Goal: Information Seeking & Learning: Learn about a topic

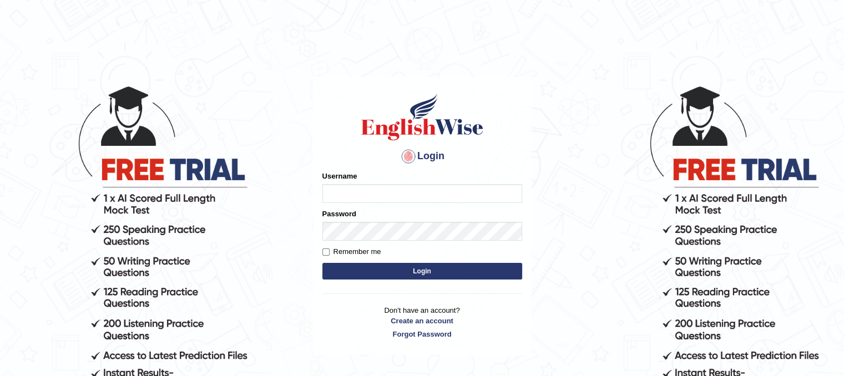
type input "dasunsenevirathna"
click at [385, 270] on button "Login" at bounding box center [422, 271] width 200 height 17
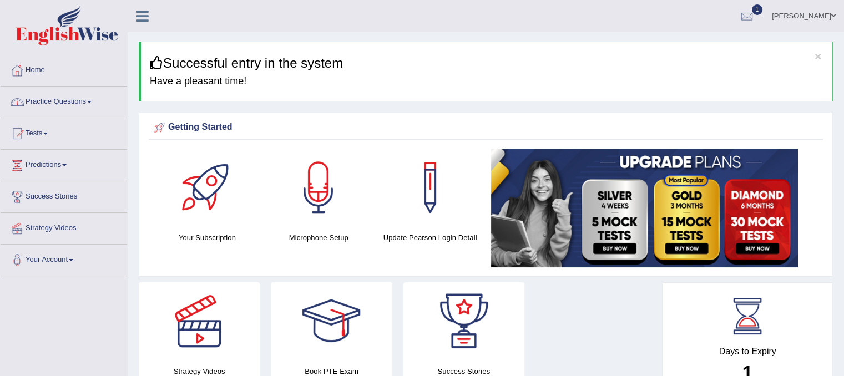
click at [93, 103] on link "Practice Questions" at bounding box center [64, 101] width 126 height 28
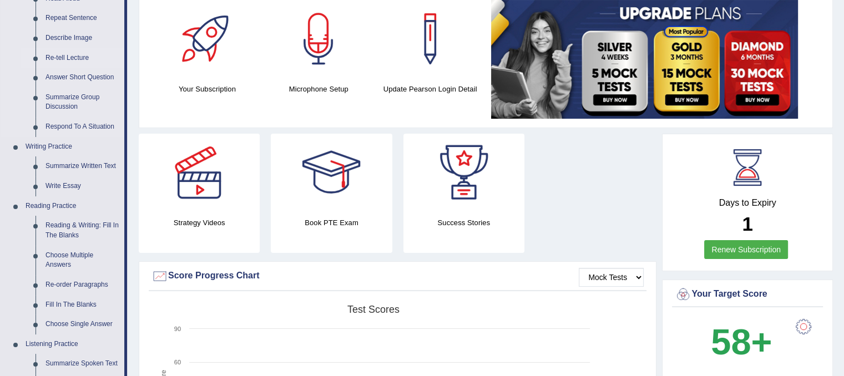
scroll to position [151, 0]
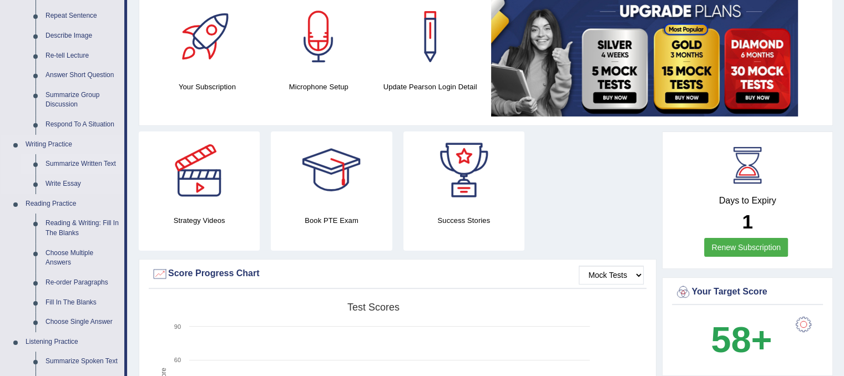
click at [61, 166] on link "Summarize Written Text" at bounding box center [82, 164] width 84 height 20
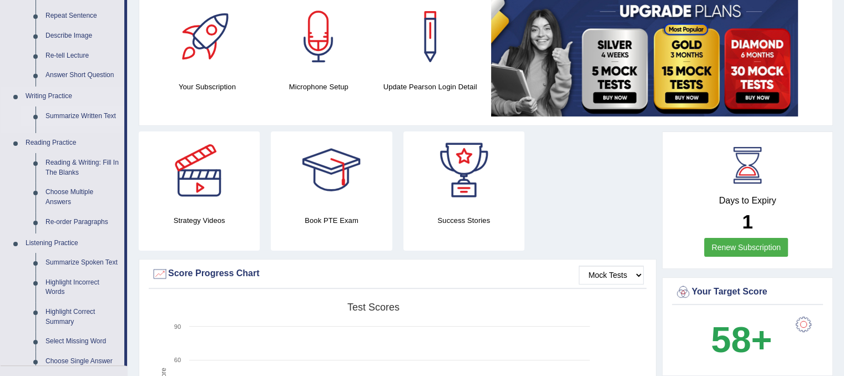
click at [61, 166] on ul "Speaking Practice Read Aloud Repeat Sentence Describe Image Re-tell Lecture Ans…" at bounding box center [63, 166] width 124 height 399
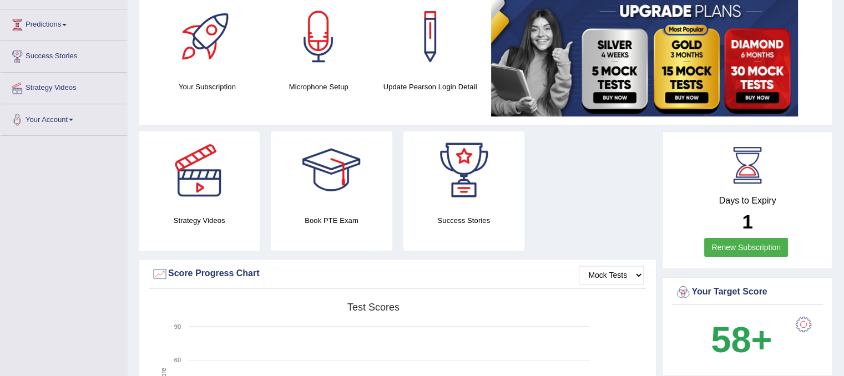
scroll to position [172, 0]
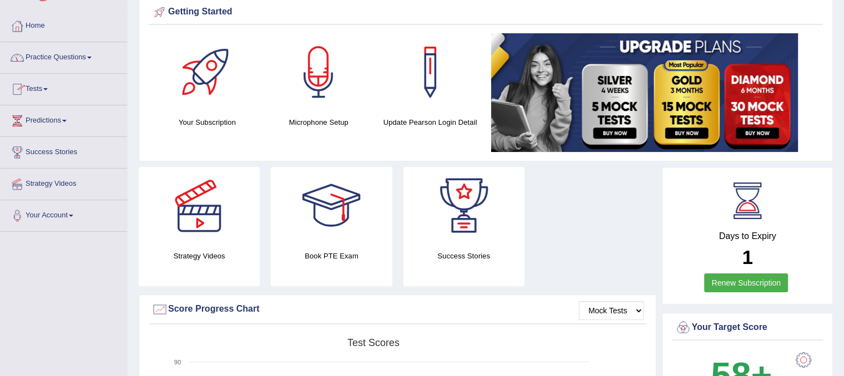
scroll to position [44, 0]
click at [40, 59] on link "Practice Questions" at bounding box center [64, 56] width 126 height 28
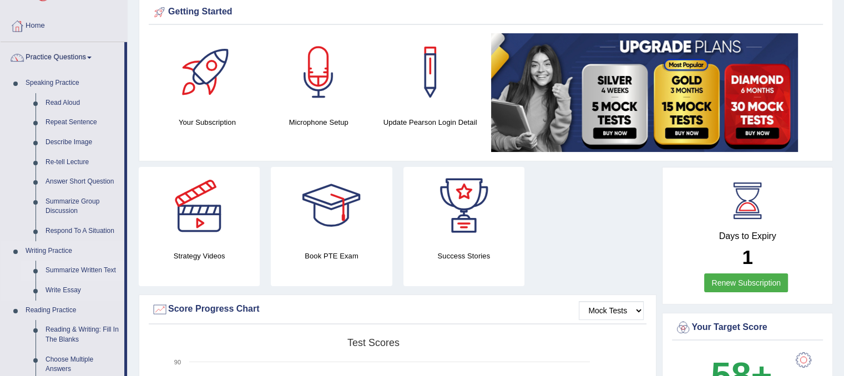
click at [60, 272] on link "Summarize Written Text" at bounding box center [82, 271] width 84 height 20
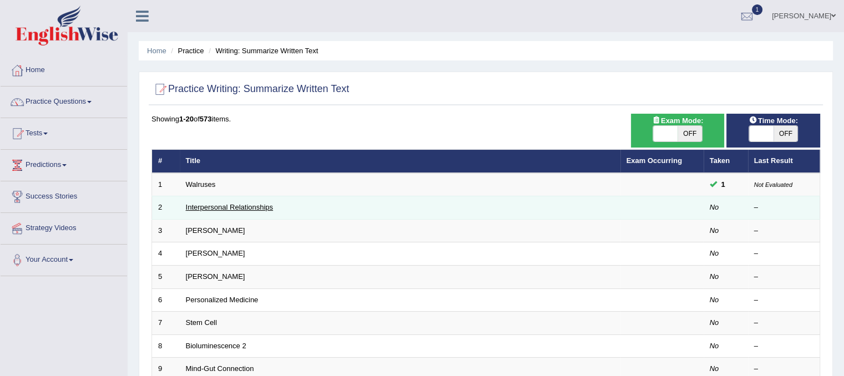
click at [199, 206] on link "Interpersonal Relationships" at bounding box center [230, 207] width 88 height 8
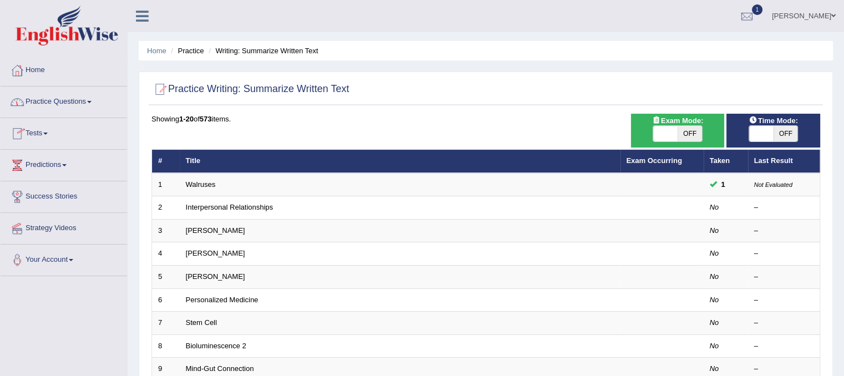
click at [75, 105] on link "Practice Questions" at bounding box center [64, 101] width 126 height 28
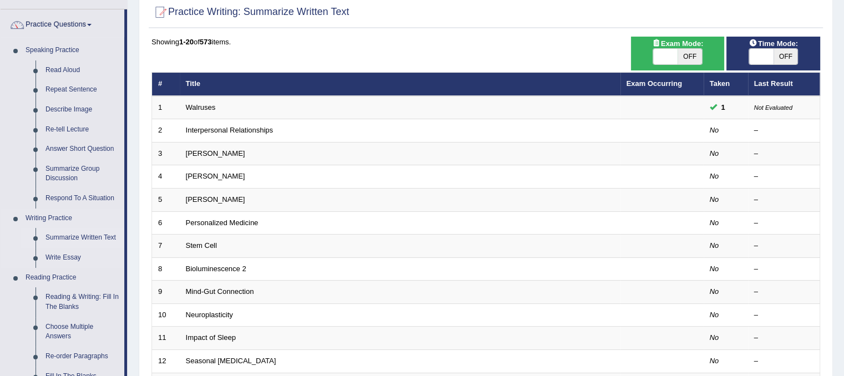
scroll to position [77, 0]
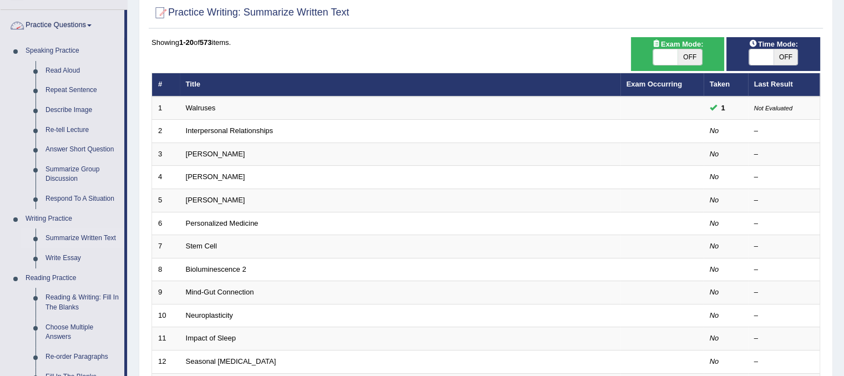
click at [59, 27] on link "Practice Questions" at bounding box center [63, 24] width 124 height 28
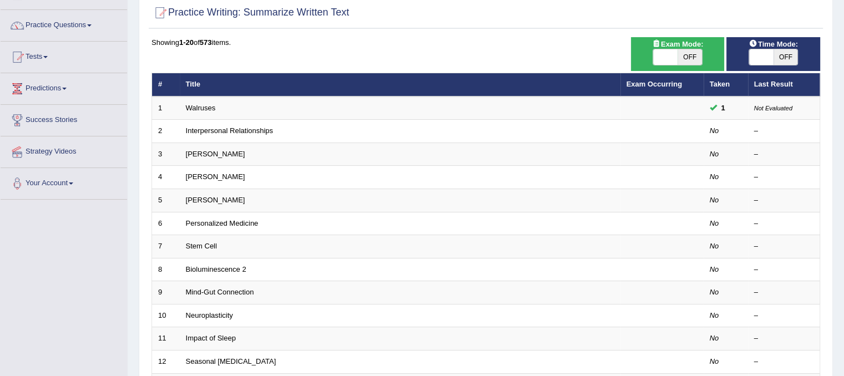
click at [45, 53] on link "Tests" at bounding box center [64, 56] width 126 height 28
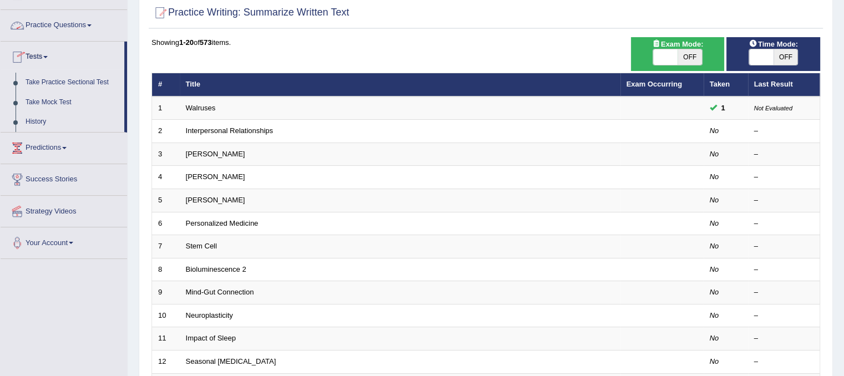
click at [53, 23] on link "Practice Questions" at bounding box center [64, 24] width 126 height 28
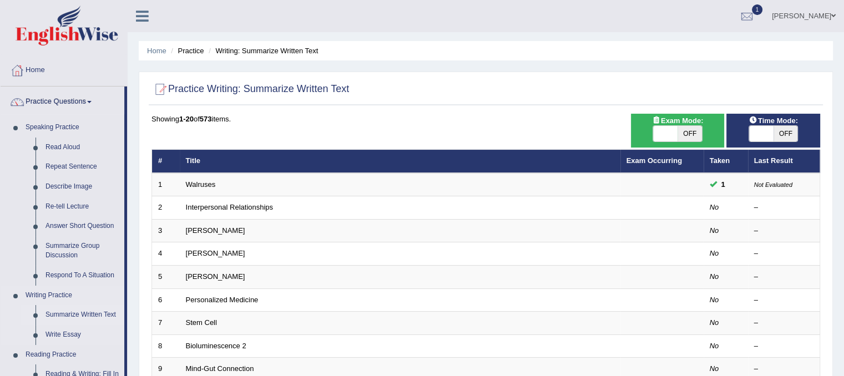
scroll to position [3, 0]
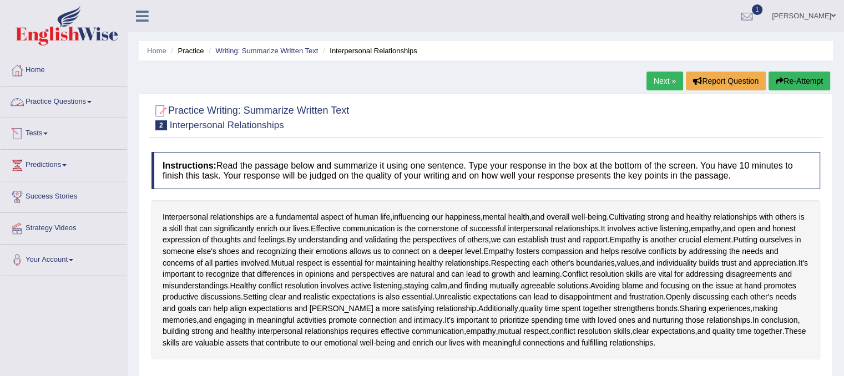
click at [69, 100] on link "Practice Questions" at bounding box center [64, 101] width 126 height 28
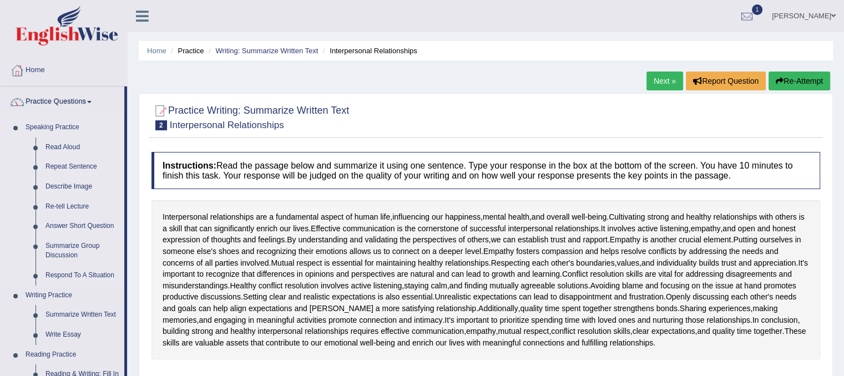
click at [85, 121] on link "Speaking Practice" at bounding box center [73, 128] width 104 height 20
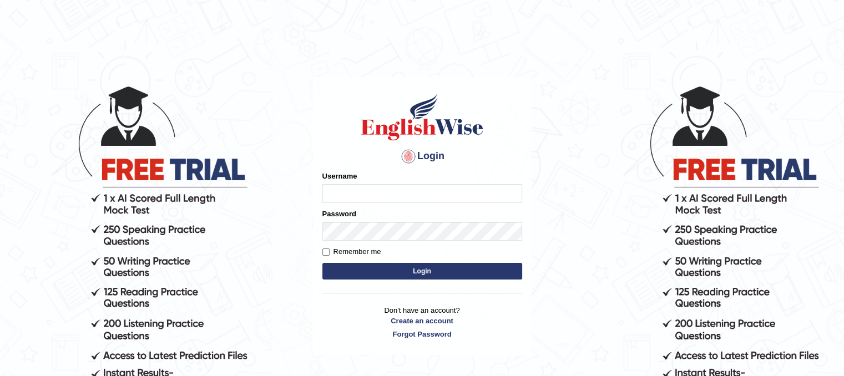
type input "dasunsenevirathna"
click at [379, 271] on button "Login" at bounding box center [422, 271] width 200 height 17
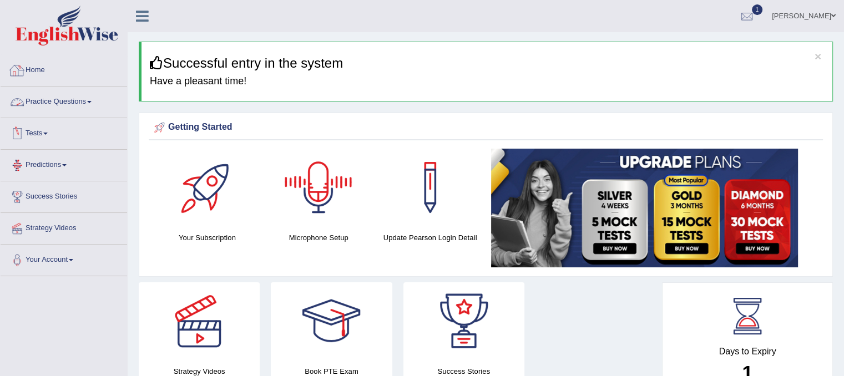
click at [74, 99] on link "Practice Questions" at bounding box center [64, 101] width 126 height 28
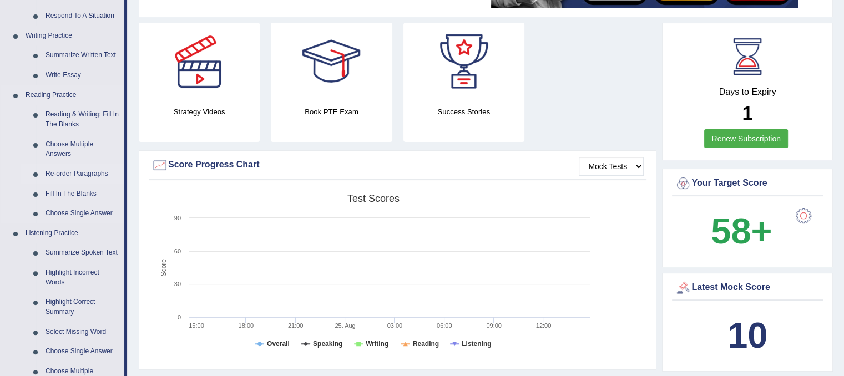
scroll to position [277, 0]
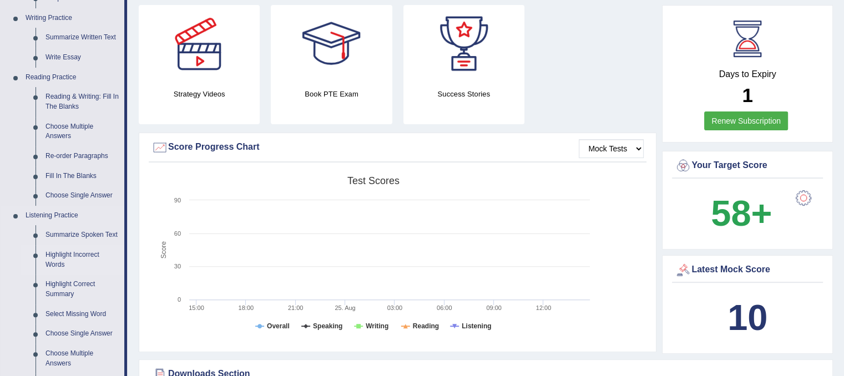
click at [72, 253] on link "Highlight Incorrect Words" at bounding box center [82, 259] width 84 height 29
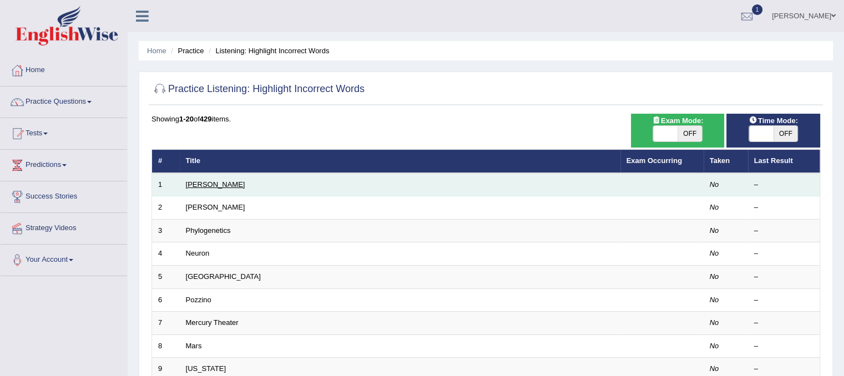
click at [201, 183] on link "[PERSON_NAME]" at bounding box center [215, 184] width 59 height 8
click at [200, 182] on link "[PERSON_NAME]" at bounding box center [215, 184] width 59 height 8
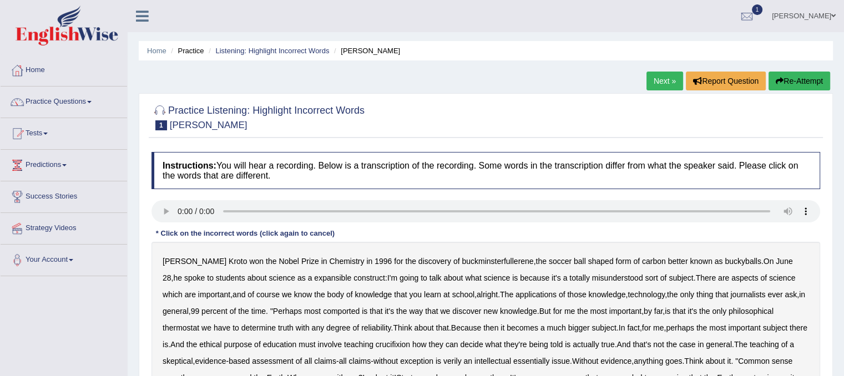
scroll to position [55, 0]
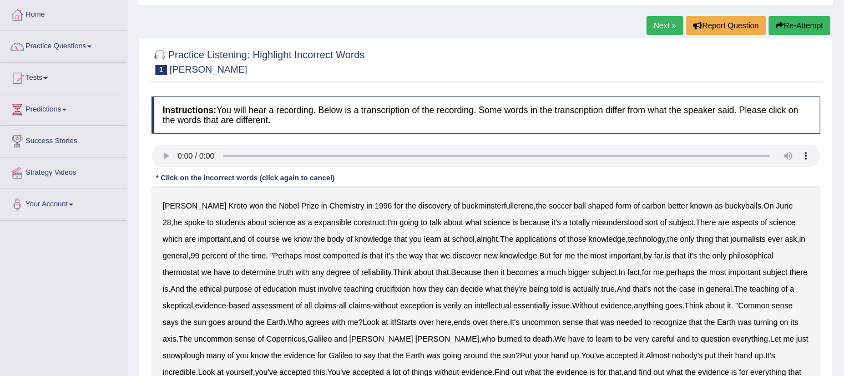
click at [228, 202] on b "Kroto" at bounding box center [237, 205] width 18 height 9
click at [249, 207] on b "won" at bounding box center [256, 205] width 14 height 9
click at [266, 205] on b "the" at bounding box center [271, 205] width 11 height 9
click at [228, 205] on b "Kroto" at bounding box center [237, 205] width 18 height 9
click at [249, 205] on b "won" at bounding box center [256, 205] width 14 height 9
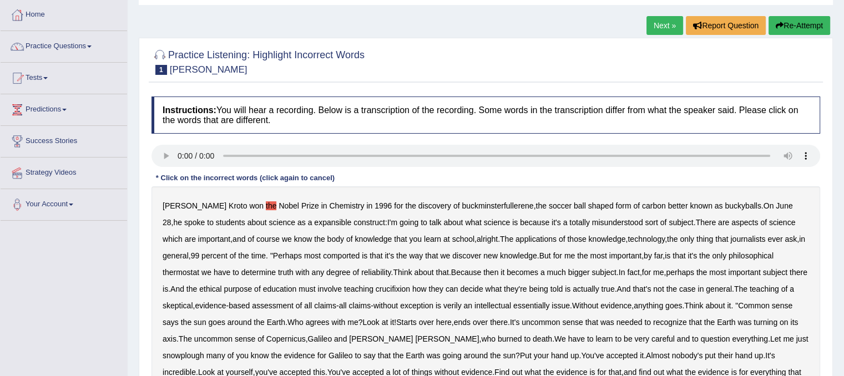
click at [266, 205] on b "the" at bounding box center [271, 205] width 11 height 9
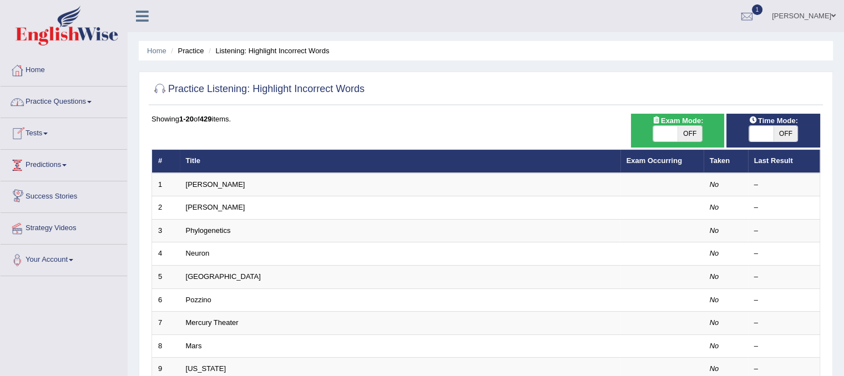
click at [59, 109] on link "Practice Questions" at bounding box center [64, 101] width 126 height 28
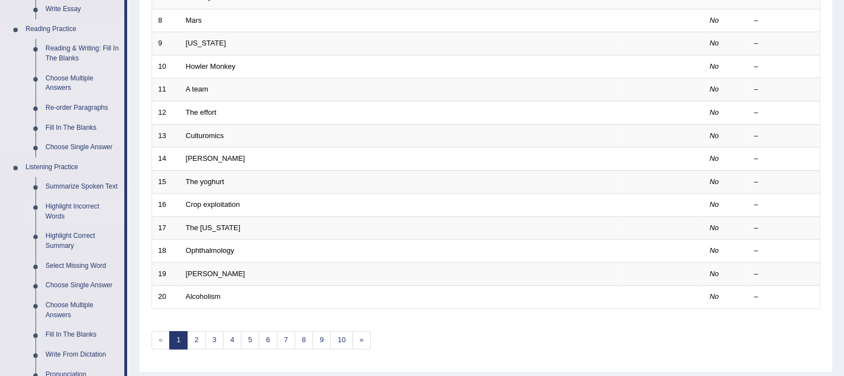
scroll to position [333, 0]
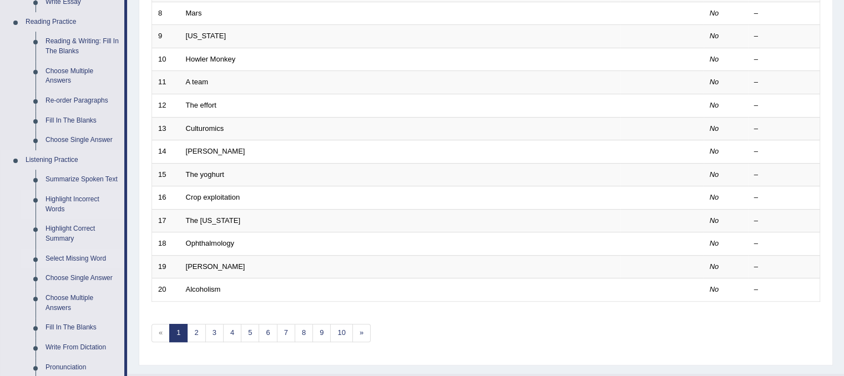
click at [68, 260] on link "Select Missing Word" at bounding box center [82, 259] width 84 height 20
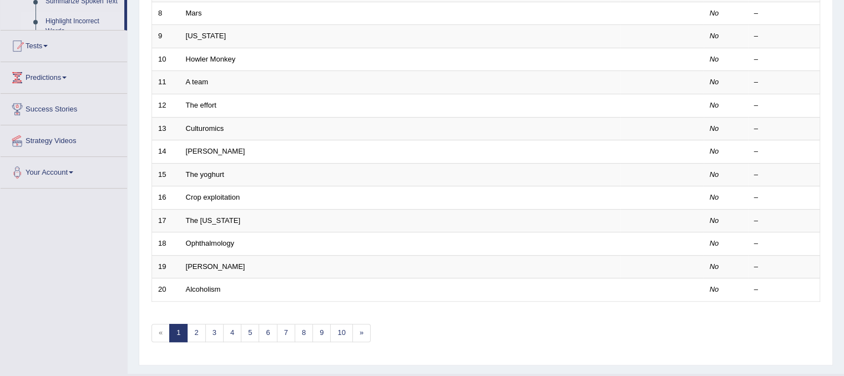
scroll to position [170, 0]
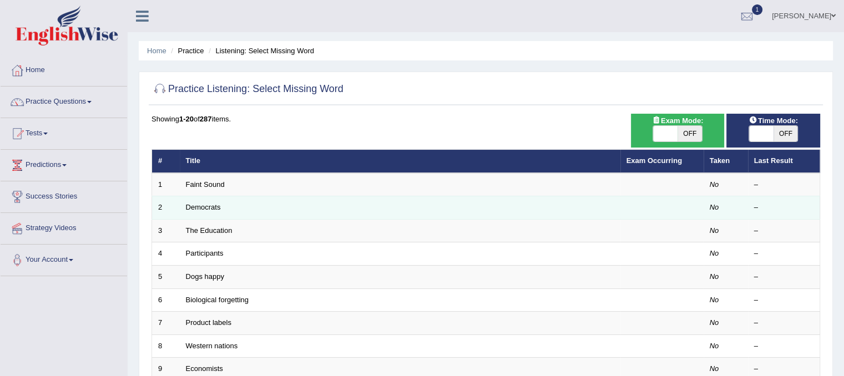
click at [192, 214] on td "Democrats" at bounding box center [400, 207] width 440 height 23
click at [197, 209] on link "Democrats" at bounding box center [203, 207] width 35 height 8
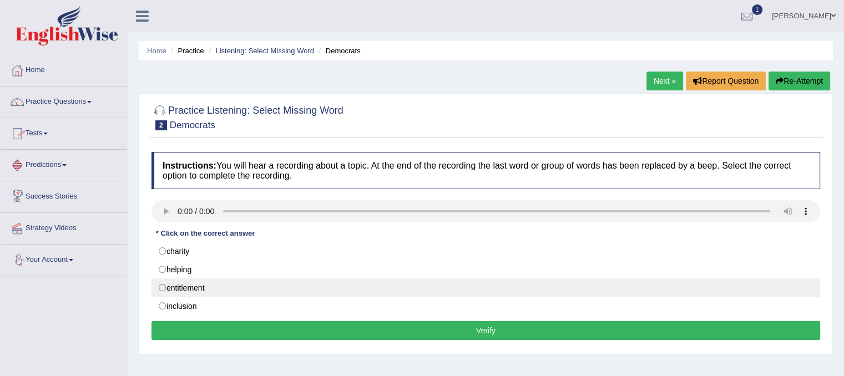
click at [167, 286] on label "entitlement" at bounding box center [485, 287] width 668 height 19
radio input "true"
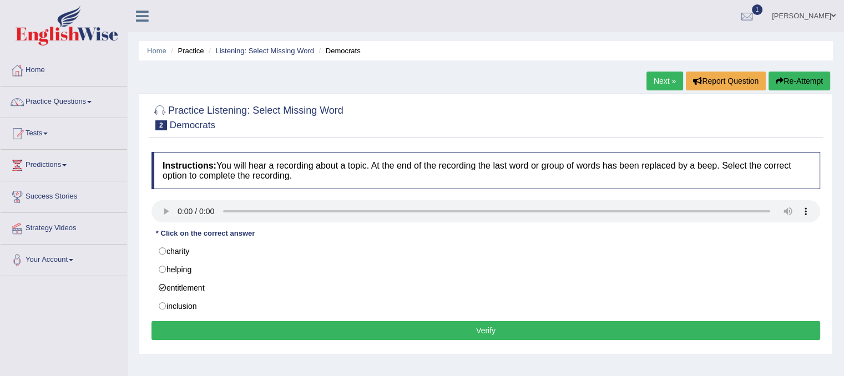
click at [216, 328] on button "Verify" at bounding box center [485, 330] width 668 height 19
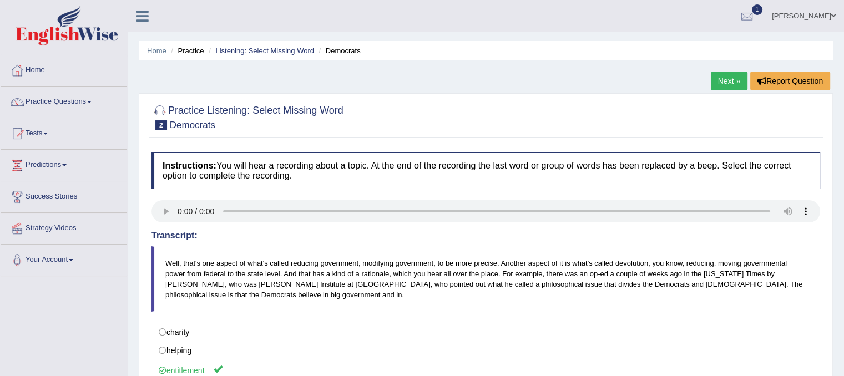
click at [717, 76] on link "Next »" at bounding box center [728, 81] width 37 height 19
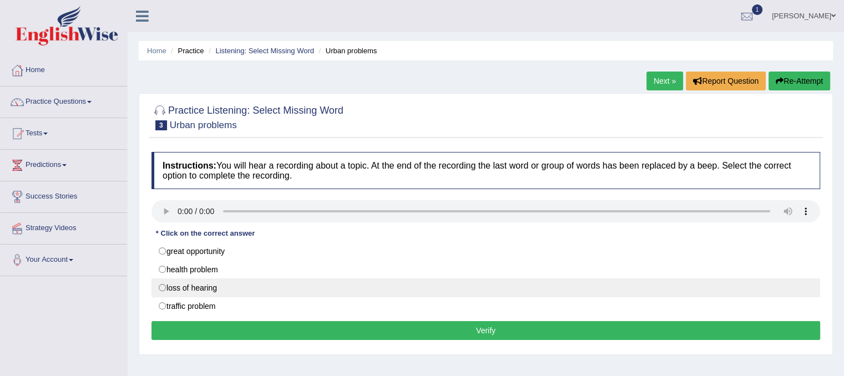
click at [167, 285] on label "loss of hearing" at bounding box center [485, 287] width 668 height 19
radio input "true"
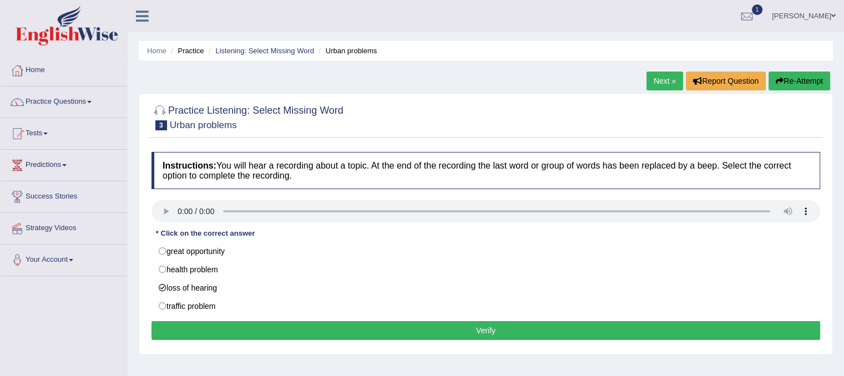
click at [199, 329] on button "Verify" at bounding box center [485, 330] width 668 height 19
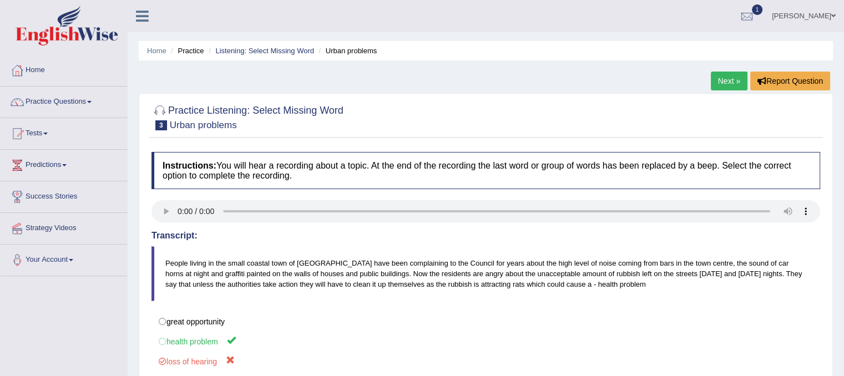
click at [718, 83] on link "Next »" at bounding box center [728, 81] width 37 height 19
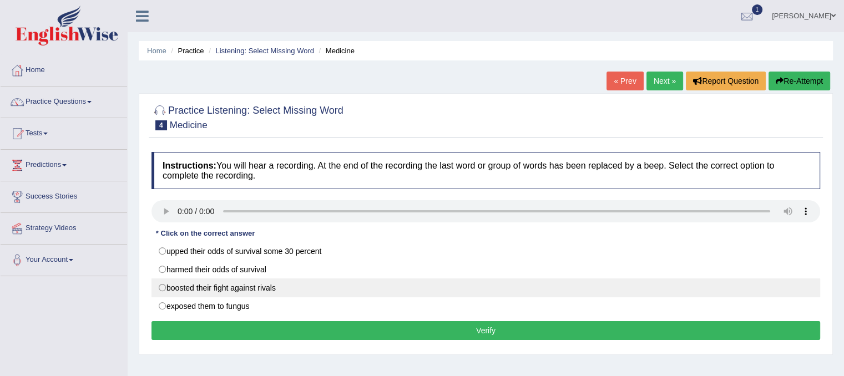
click at [162, 282] on label "boosted their fight against rivals" at bounding box center [485, 287] width 668 height 19
radio input "true"
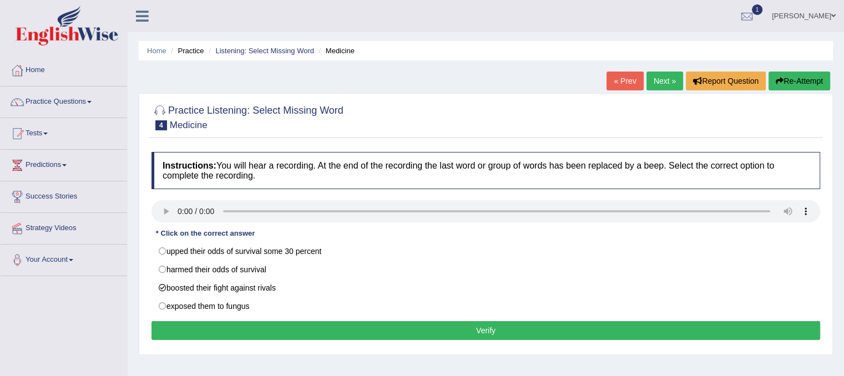
click at [180, 326] on button "Verify" at bounding box center [485, 330] width 668 height 19
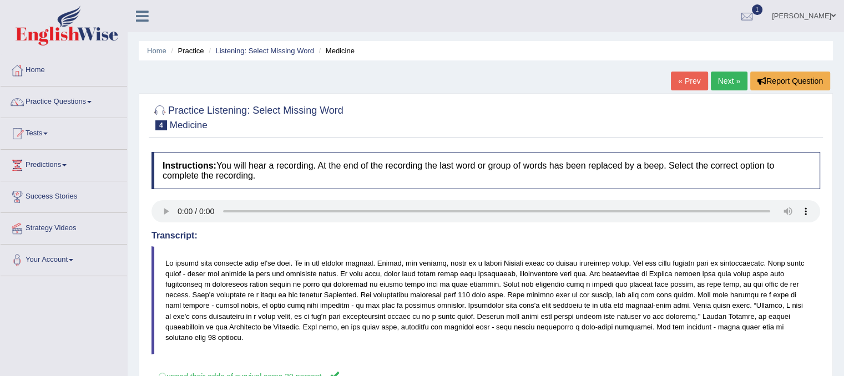
click at [725, 78] on link "Next »" at bounding box center [728, 81] width 37 height 19
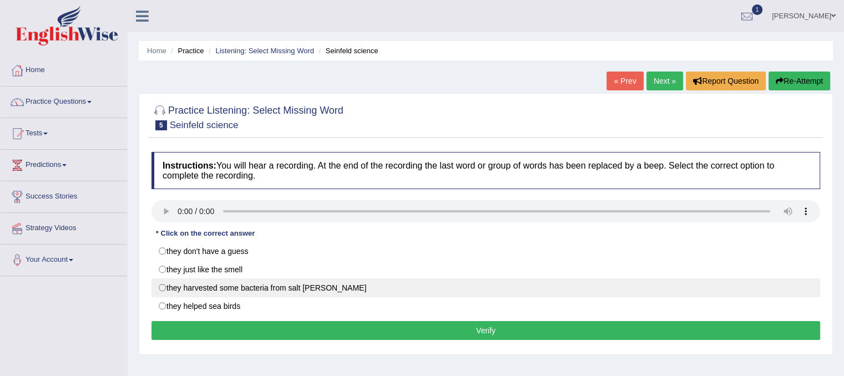
click at [176, 289] on label "they harvested some bacteria from salt [PERSON_NAME]" at bounding box center [485, 287] width 668 height 19
radio input "true"
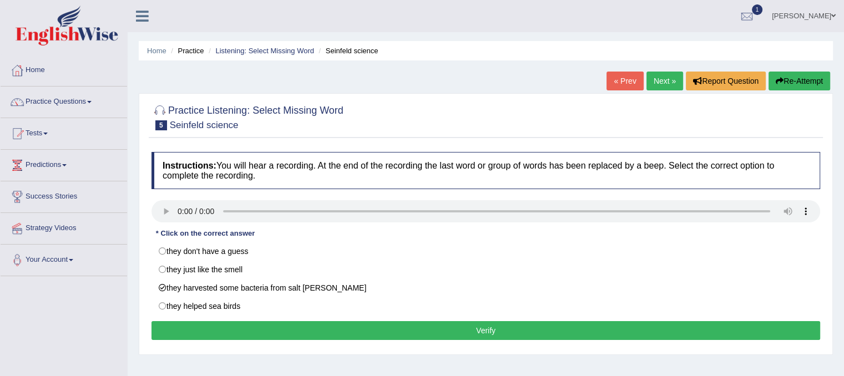
click at [265, 332] on button "Verify" at bounding box center [485, 330] width 668 height 19
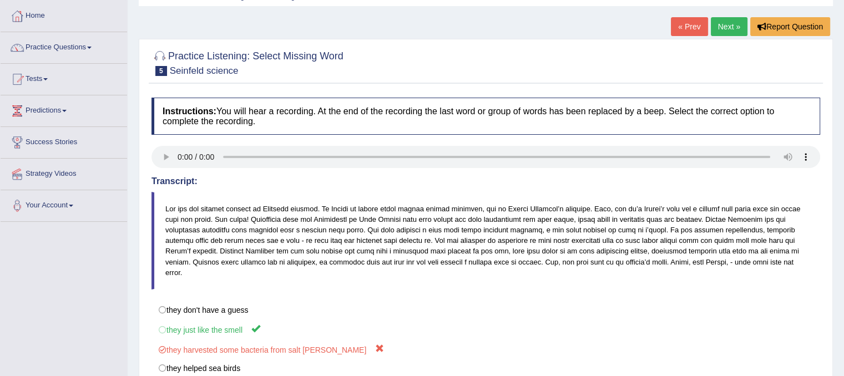
scroll to position [55, 0]
click at [710, 26] on link "Next »" at bounding box center [728, 25] width 37 height 19
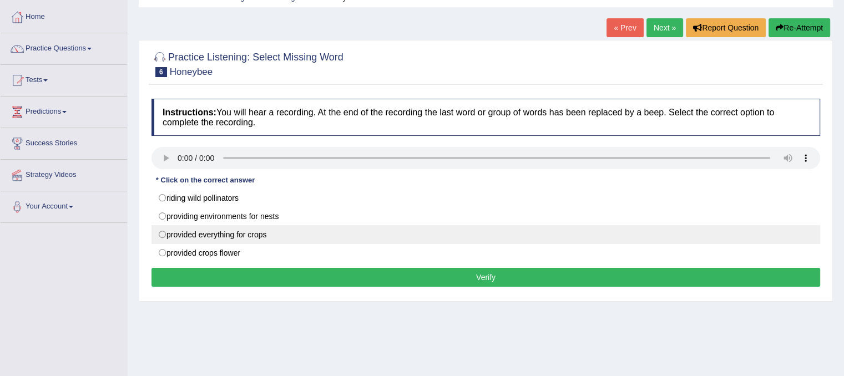
scroll to position [55, 0]
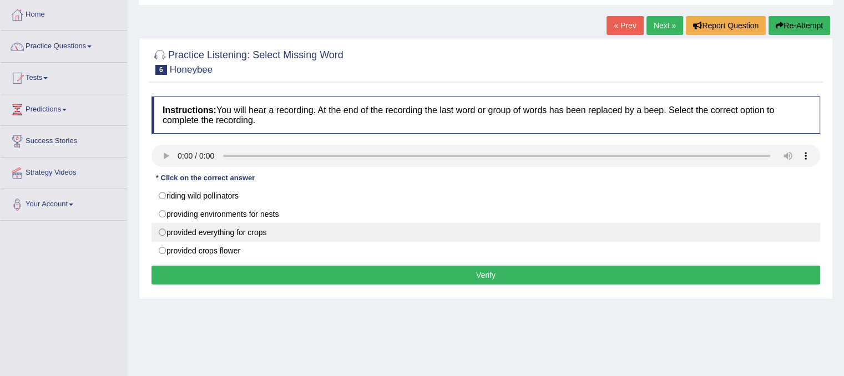
click at [206, 238] on label "provided everything for crops" at bounding box center [485, 232] width 668 height 19
radio input "true"
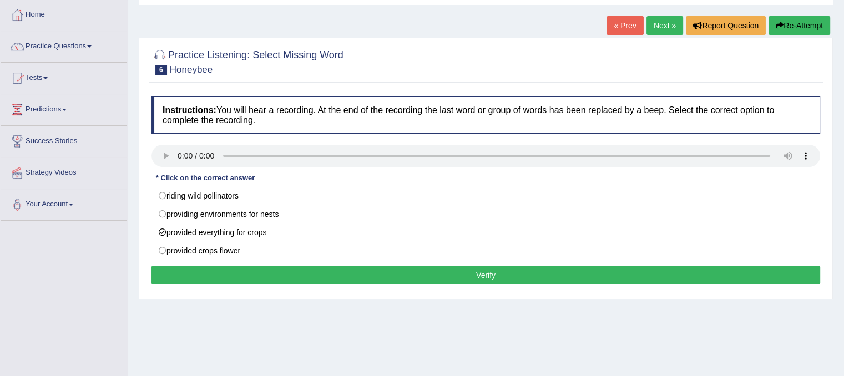
click at [315, 277] on button "Verify" at bounding box center [485, 275] width 668 height 19
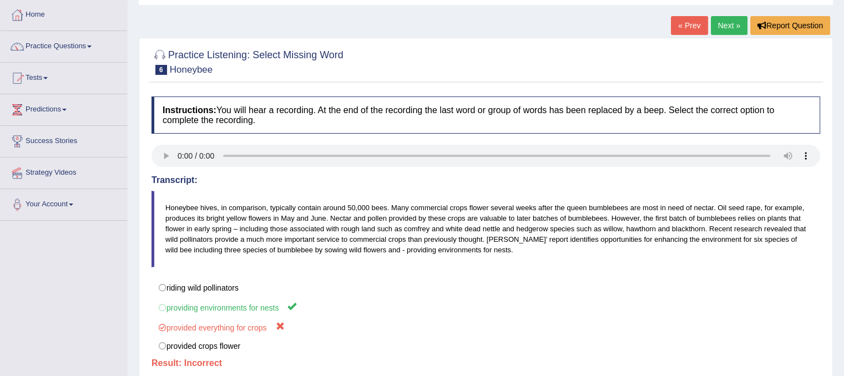
click at [718, 29] on link "Next »" at bounding box center [728, 25] width 37 height 19
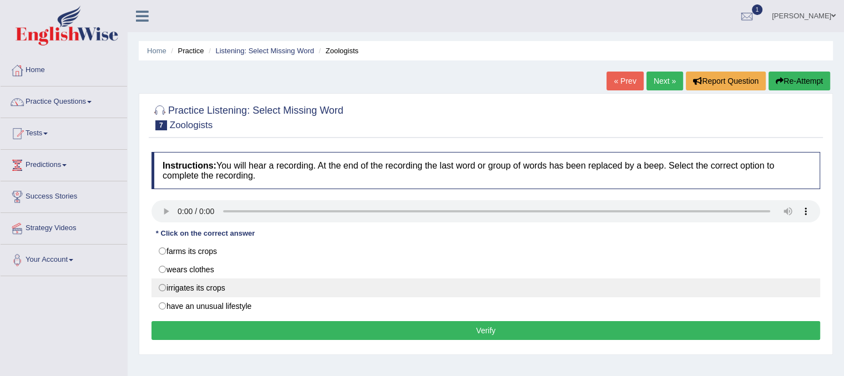
click at [176, 286] on label "irrigates its crops" at bounding box center [485, 287] width 668 height 19
radio input "true"
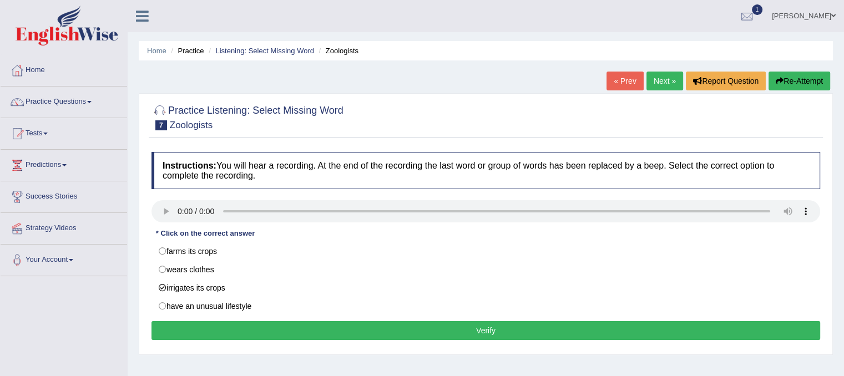
click at [207, 331] on button "Verify" at bounding box center [485, 330] width 668 height 19
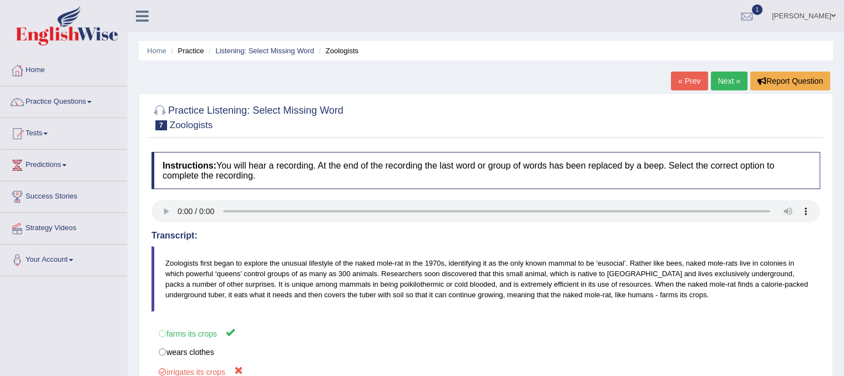
click at [720, 83] on link "Next »" at bounding box center [728, 81] width 37 height 19
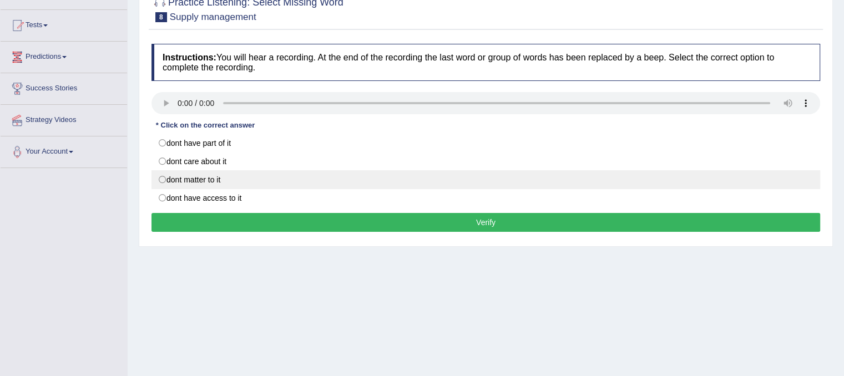
scroll to position [111, 0]
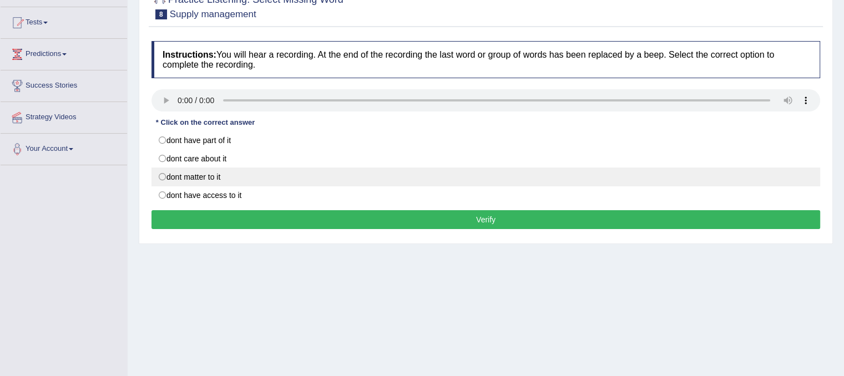
click at [164, 177] on label "dont matter to it" at bounding box center [485, 176] width 668 height 19
radio input "true"
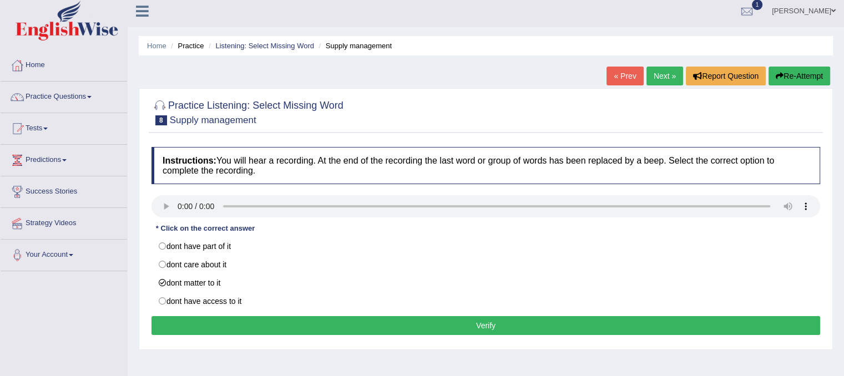
scroll to position [0, 0]
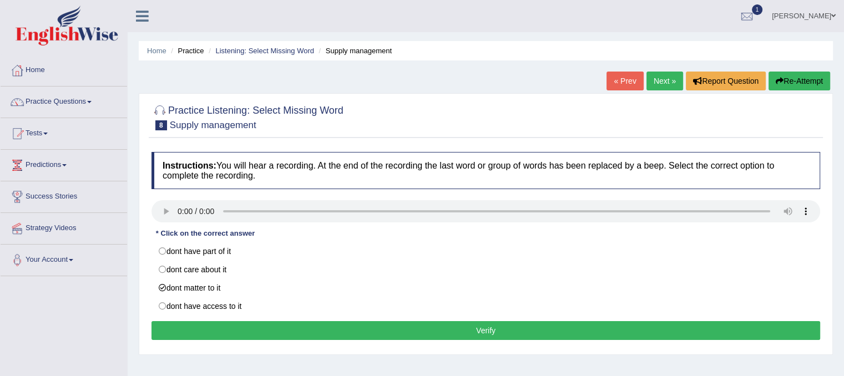
click at [661, 83] on link "Next »" at bounding box center [664, 81] width 37 height 19
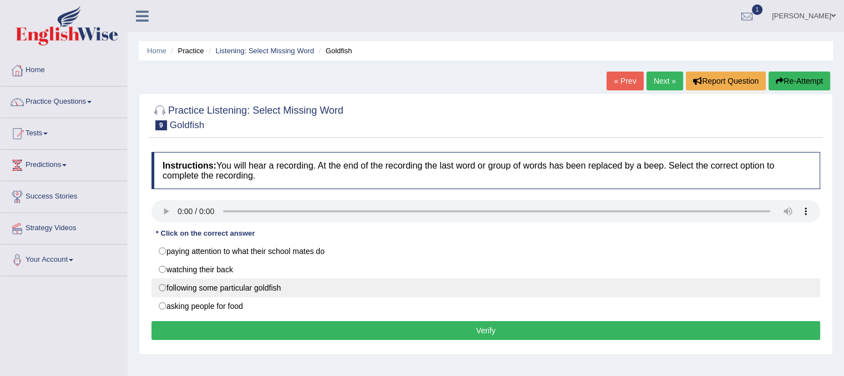
click at [162, 286] on label "following some particular goldfish" at bounding box center [485, 287] width 668 height 19
radio input "true"
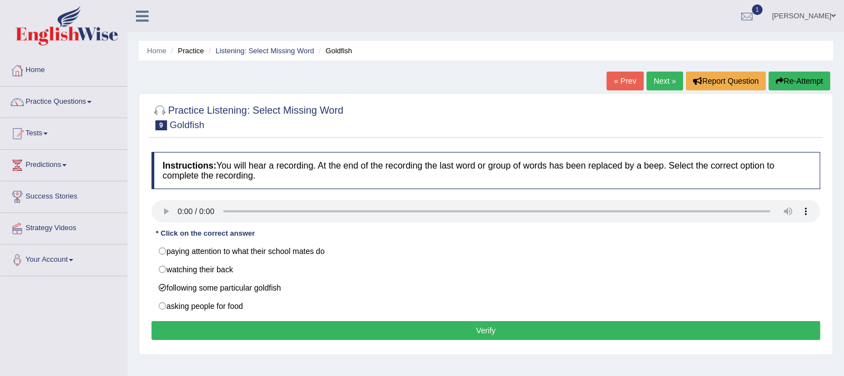
click at [190, 331] on button "Verify" at bounding box center [485, 330] width 668 height 19
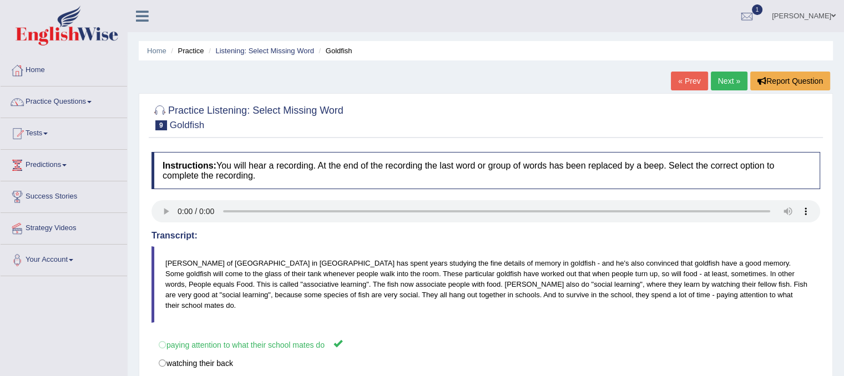
click at [723, 84] on link "Next »" at bounding box center [728, 81] width 37 height 19
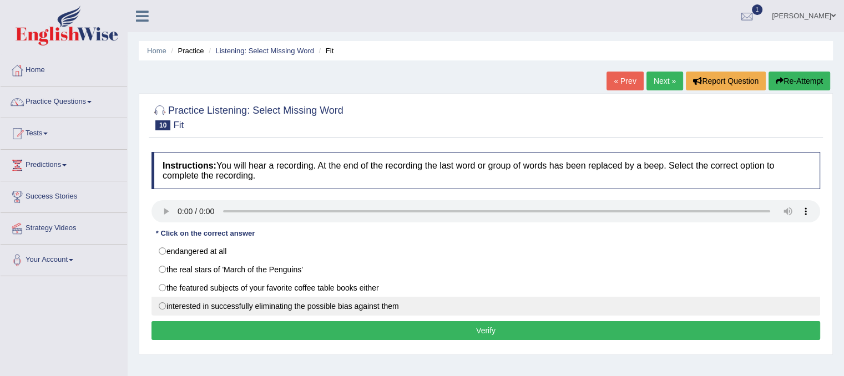
click at [162, 304] on label "interested in successfully eliminating the possible bias against them" at bounding box center [485, 306] width 668 height 19
radio input "true"
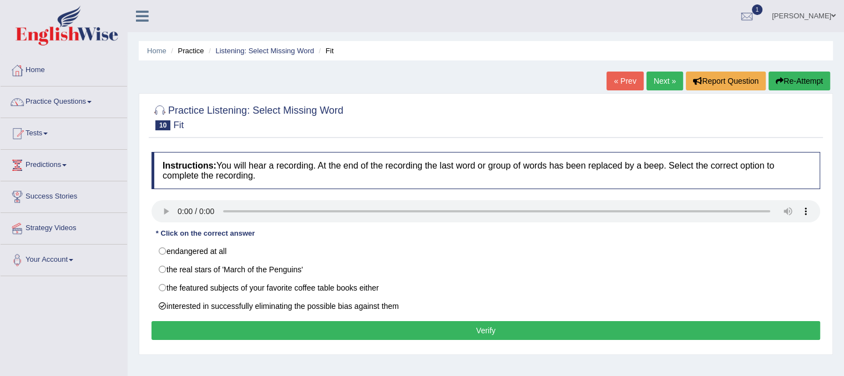
click at [206, 327] on button "Verify" at bounding box center [485, 330] width 668 height 19
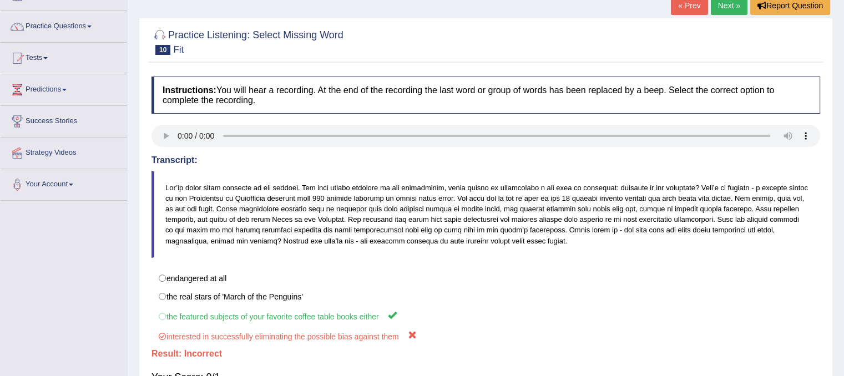
scroll to position [55, 0]
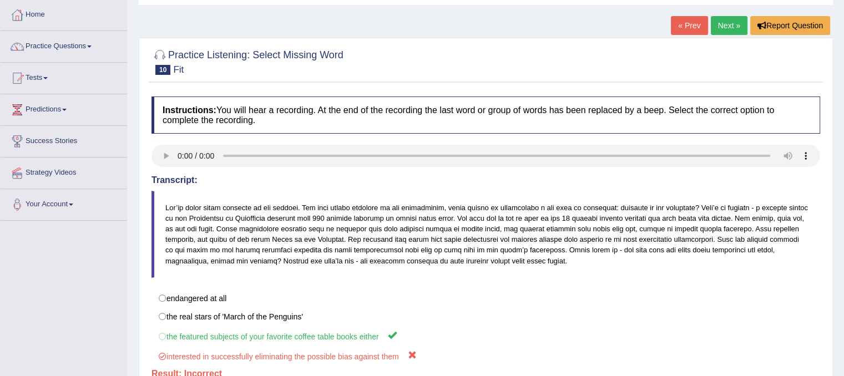
click at [723, 23] on link "Next »" at bounding box center [728, 25] width 37 height 19
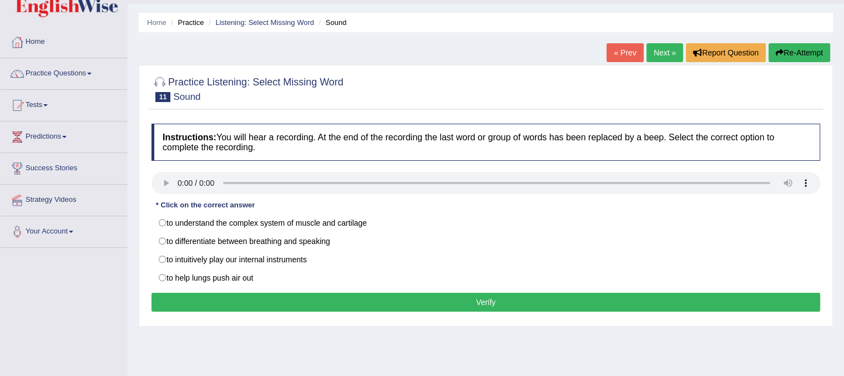
scroll to position [55, 0]
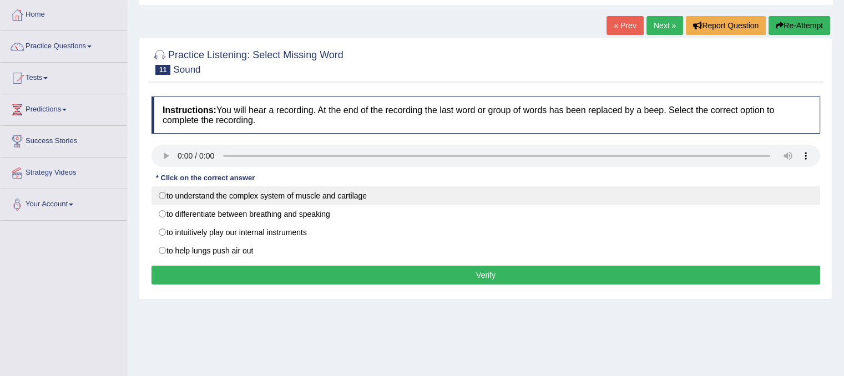
click at [158, 194] on label "to understand the complex system of muscle and cartilage" at bounding box center [485, 195] width 668 height 19
radio input "true"
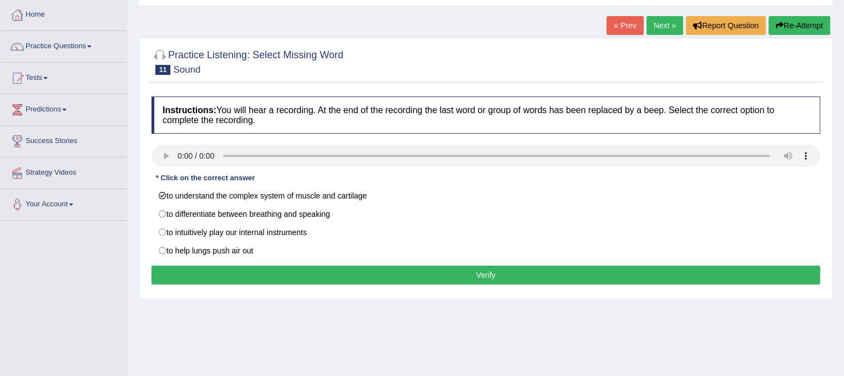
click at [661, 29] on link "Next »" at bounding box center [664, 25] width 37 height 19
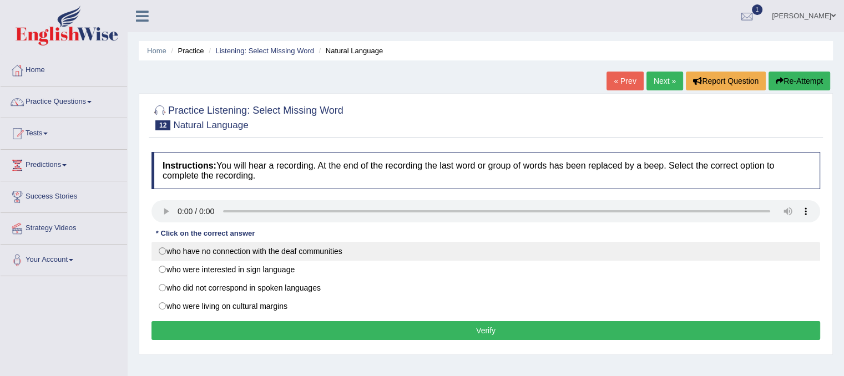
click at [161, 246] on label "who have no connection with the deaf communities" at bounding box center [485, 251] width 668 height 19
radio input "true"
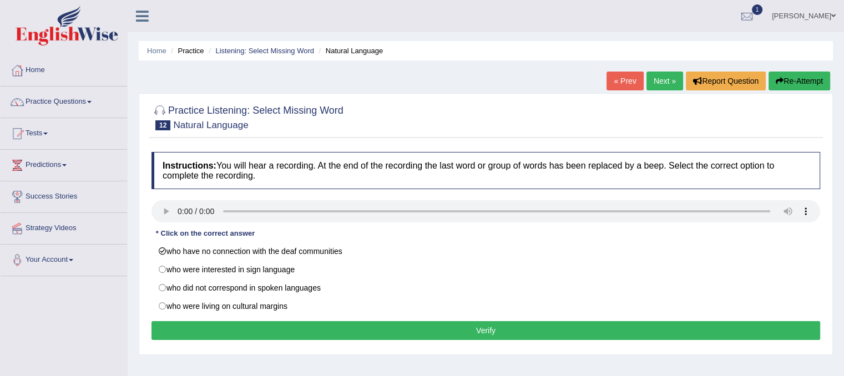
click at [225, 326] on button "Verify" at bounding box center [485, 330] width 668 height 19
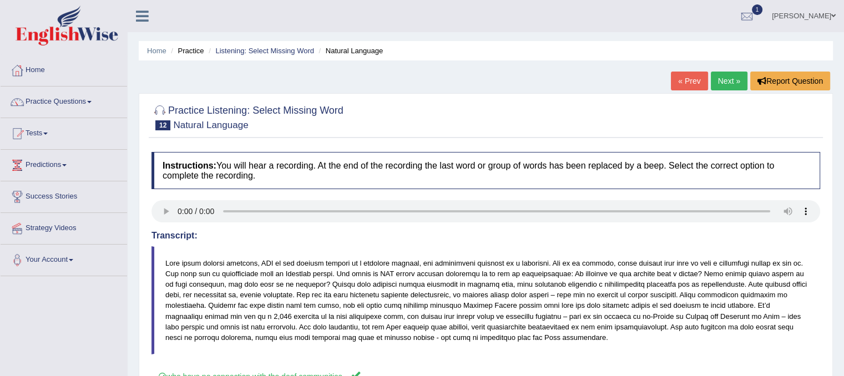
click at [718, 80] on link "Next »" at bounding box center [728, 81] width 37 height 19
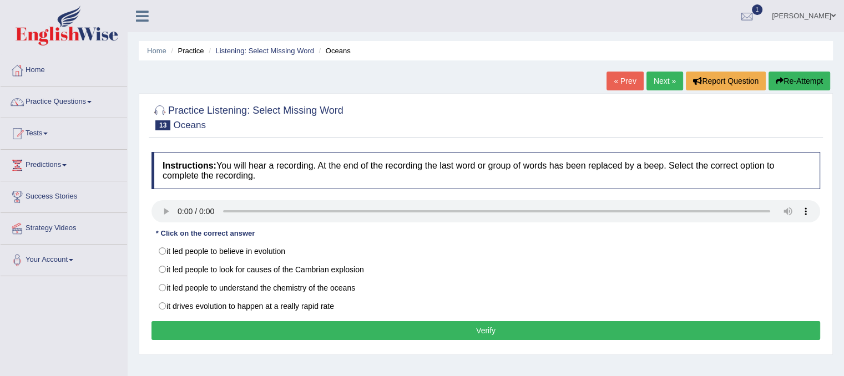
scroll to position [55, 0]
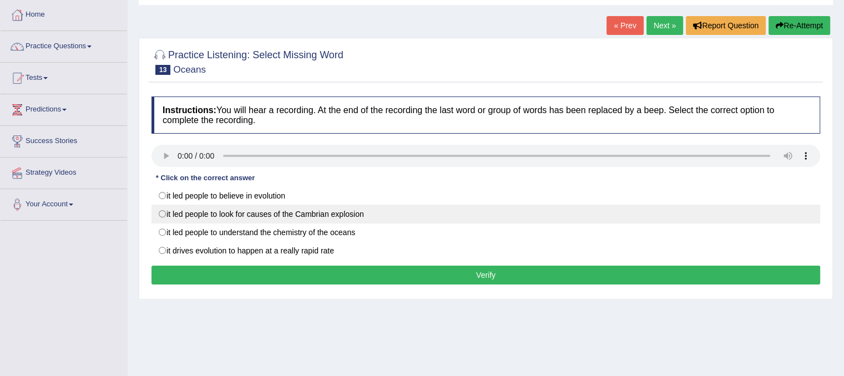
click at [159, 211] on label "it led people to look for causes of the Cambrian explosion" at bounding box center [485, 214] width 668 height 19
radio input "true"
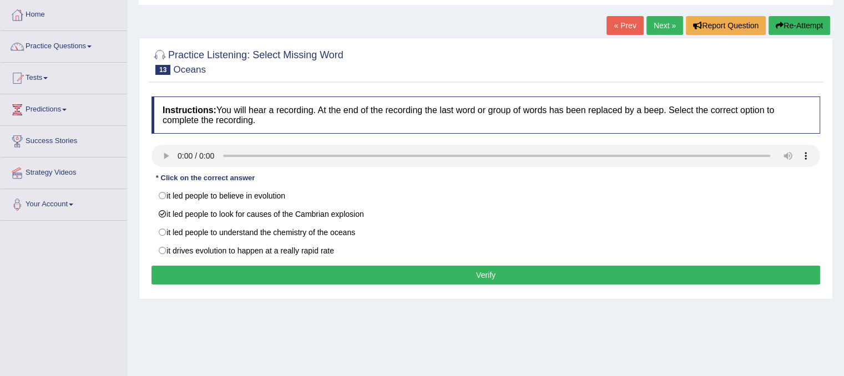
click at [195, 278] on button "Verify" at bounding box center [485, 275] width 668 height 19
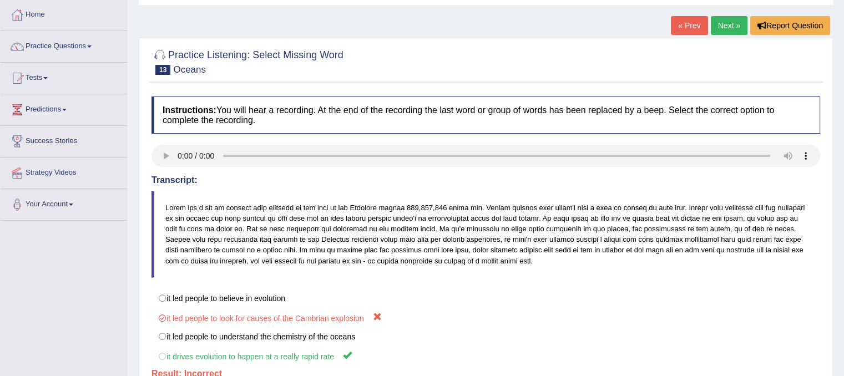
click at [716, 27] on link "Next »" at bounding box center [728, 25] width 37 height 19
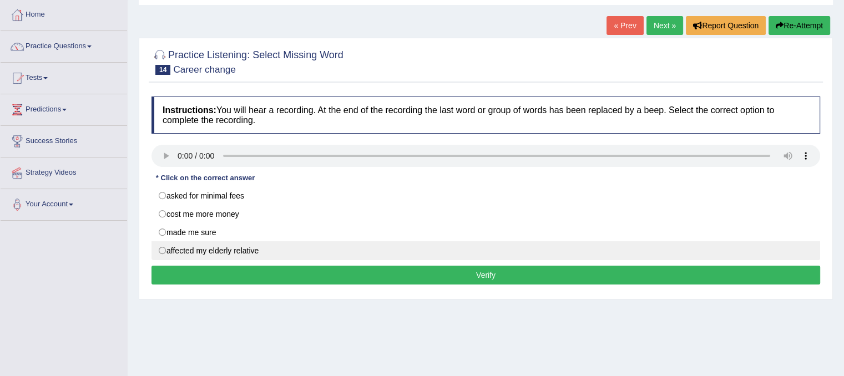
click at [164, 250] on label "affected my elderly relative" at bounding box center [485, 250] width 668 height 19
radio input "true"
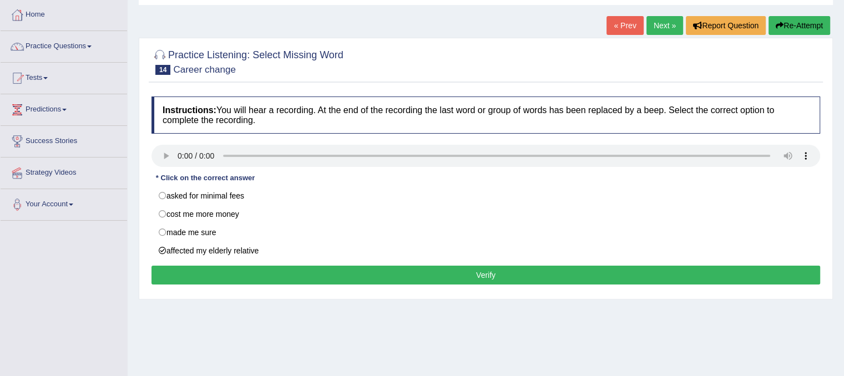
click at [213, 271] on button "Verify" at bounding box center [485, 275] width 668 height 19
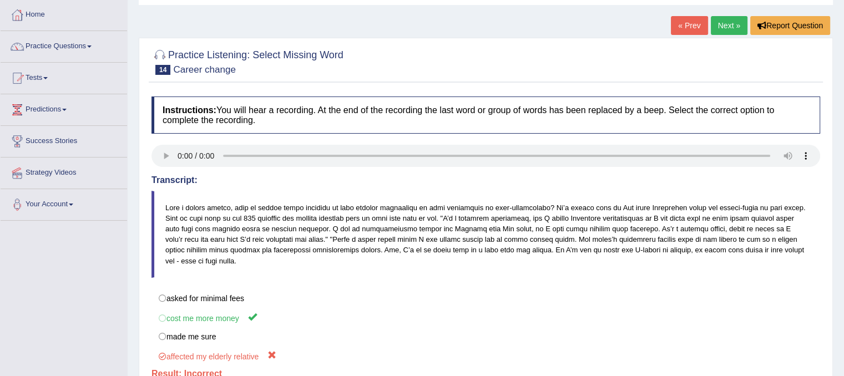
click at [719, 27] on link "Next »" at bounding box center [728, 25] width 37 height 19
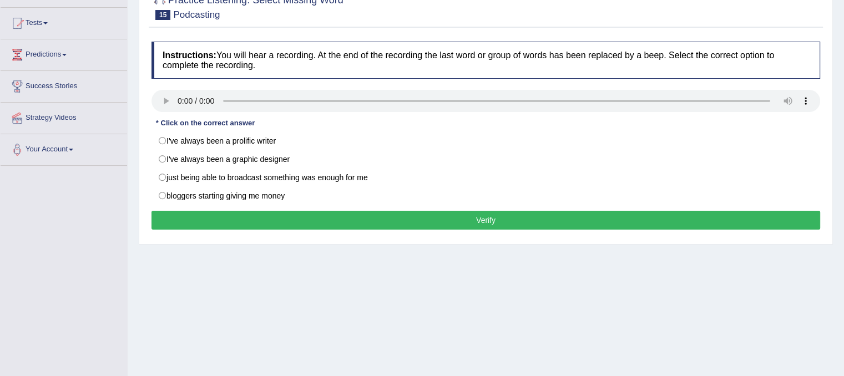
scroll to position [111, 0]
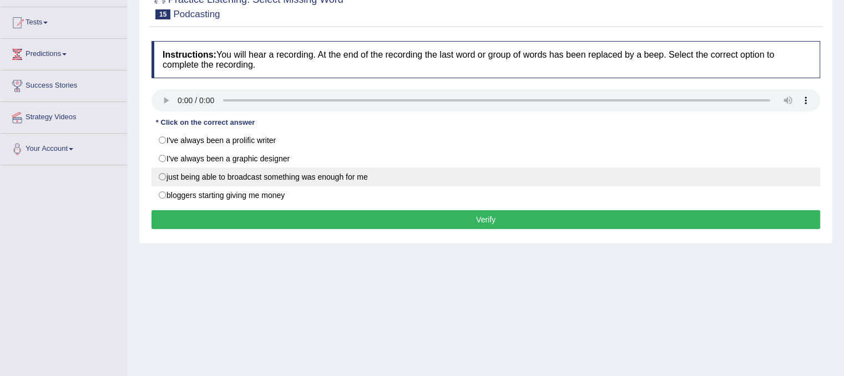
click at [162, 176] on label "just being able to broadcast something was enough for me" at bounding box center [485, 176] width 668 height 19
radio input "true"
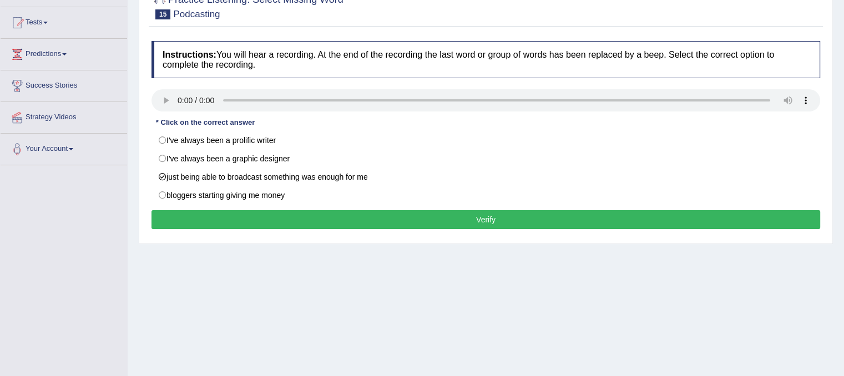
click at [191, 214] on button "Verify" at bounding box center [485, 219] width 668 height 19
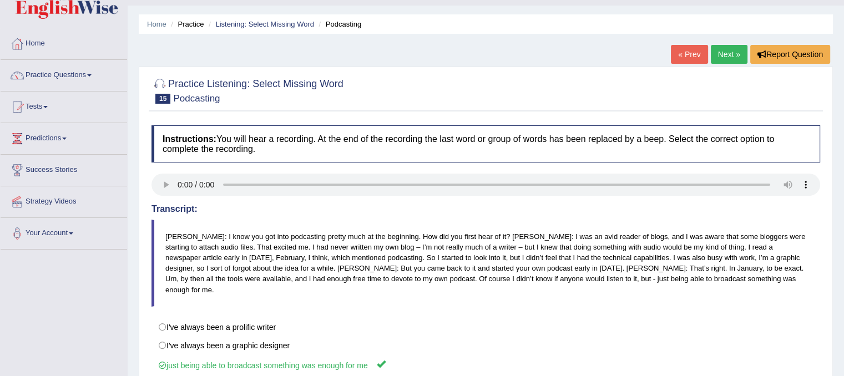
scroll to position [0, 0]
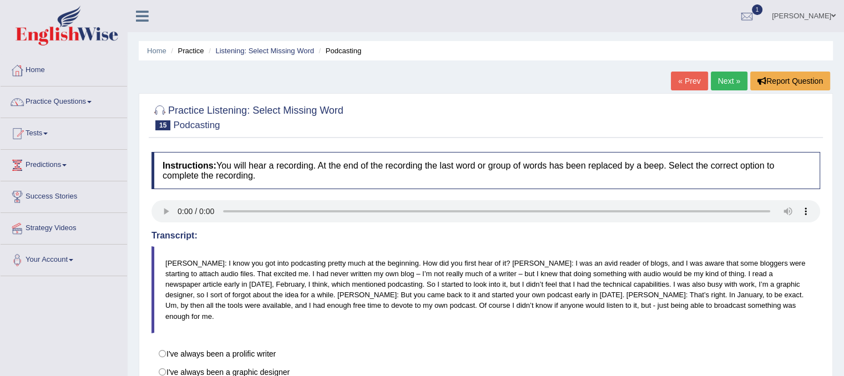
click at [718, 78] on link "Next »" at bounding box center [728, 81] width 37 height 19
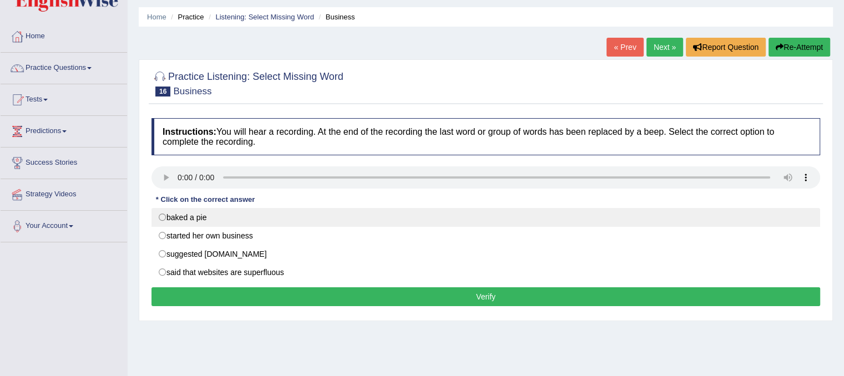
scroll to position [55, 0]
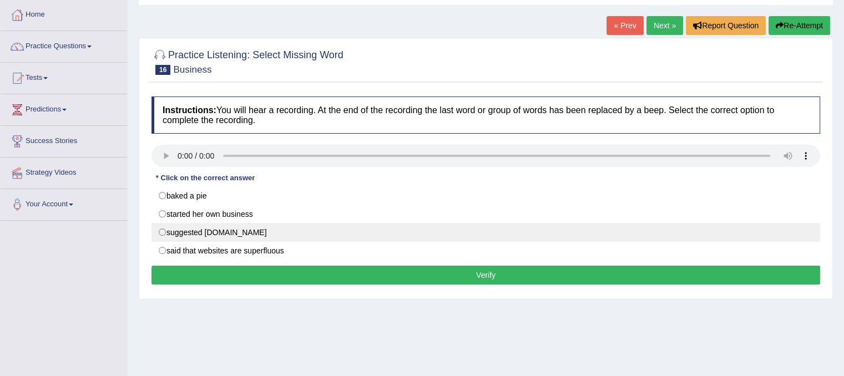
click at [159, 228] on label "suggested [DOMAIN_NAME]" at bounding box center [485, 232] width 668 height 19
radio input "true"
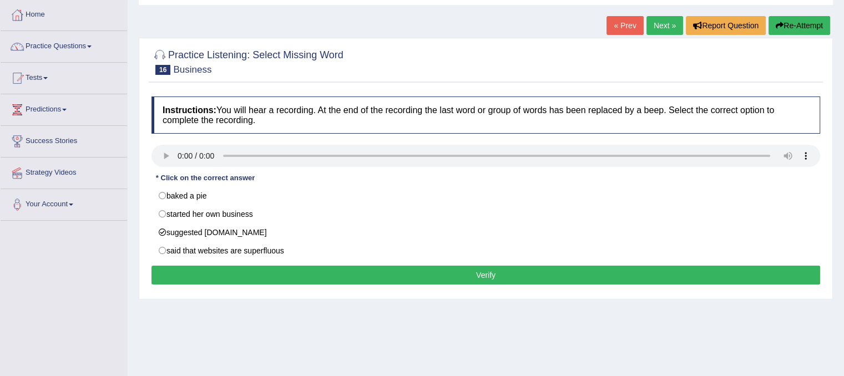
click at [273, 271] on button "Verify" at bounding box center [485, 275] width 668 height 19
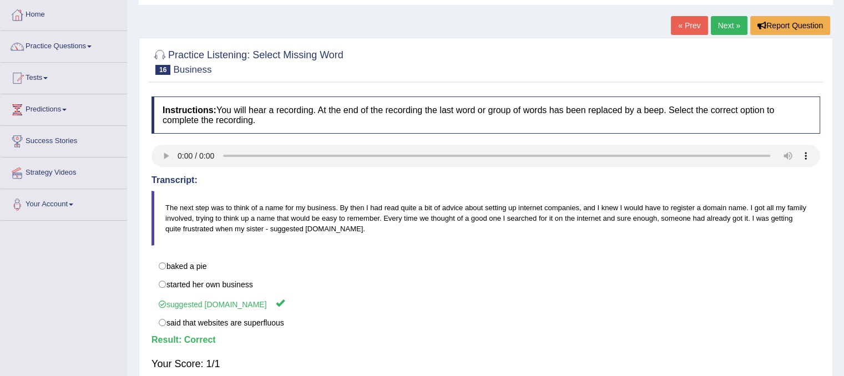
click at [720, 22] on link "Next »" at bounding box center [728, 25] width 37 height 19
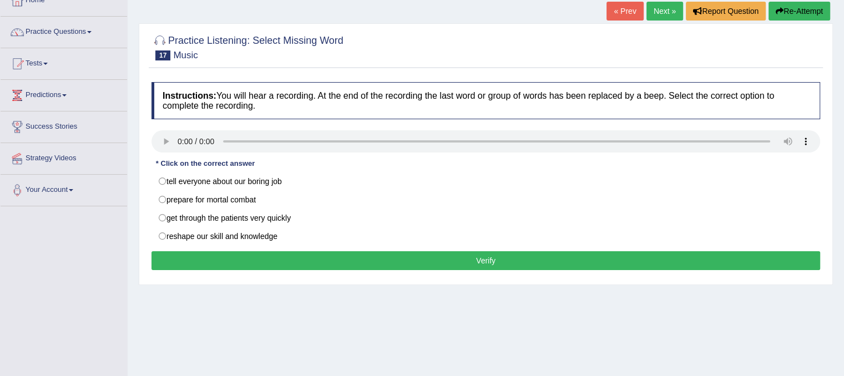
scroll to position [111, 0]
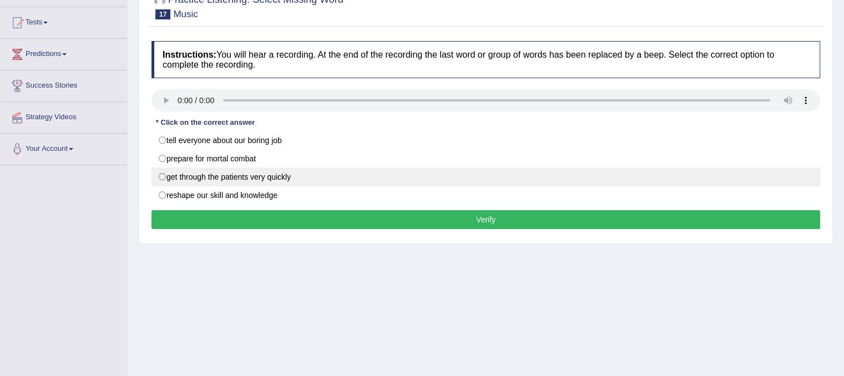
click at [162, 177] on label "get through the patients very quickly" at bounding box center [485, 176] width 668 height 19
radio input "true"
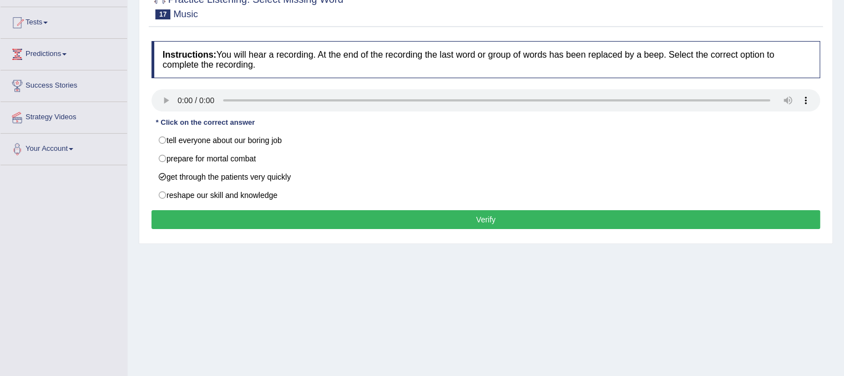
click at [207, 216] on button "Verify" at bounding box center [485, 219] width 668 height 19
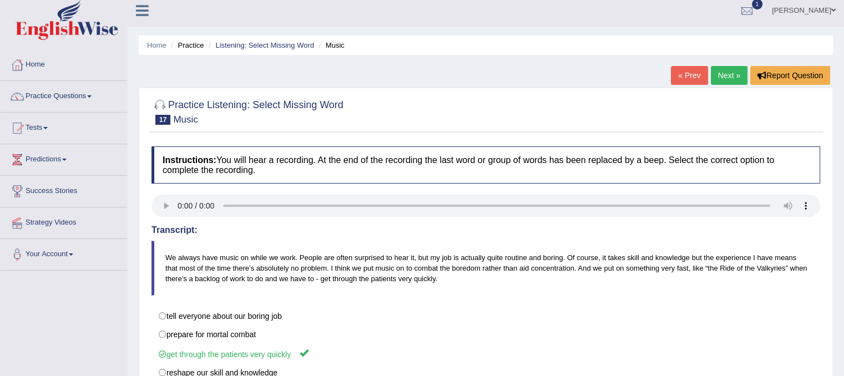
scroll to position [0, 0]
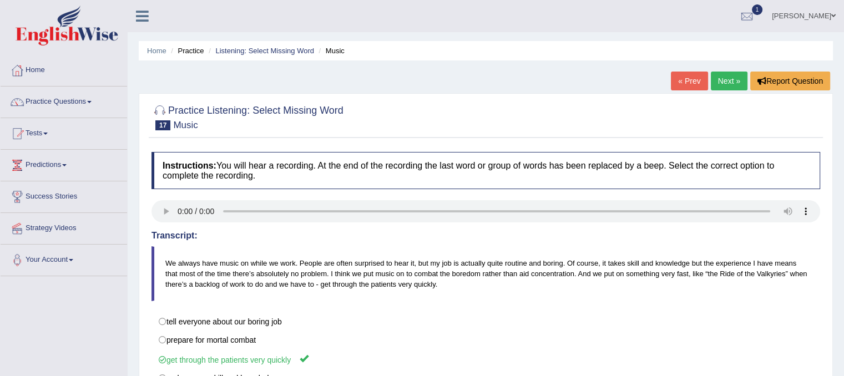
click at [720, 83] on link "Next »" at bounding box center [728, 81] width 37 height 19
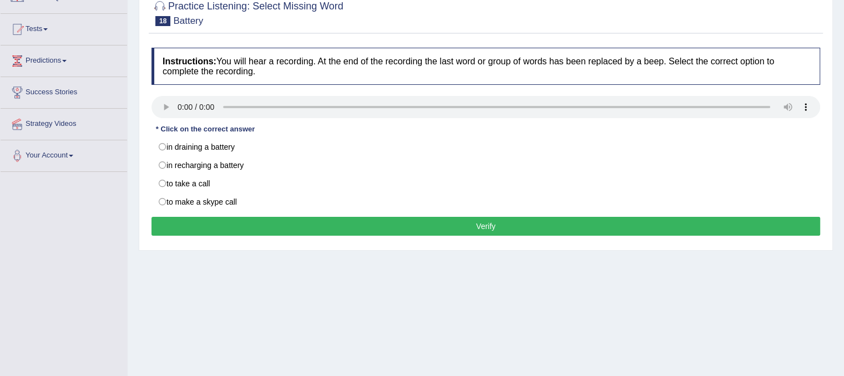
scroll to position [111, 0]
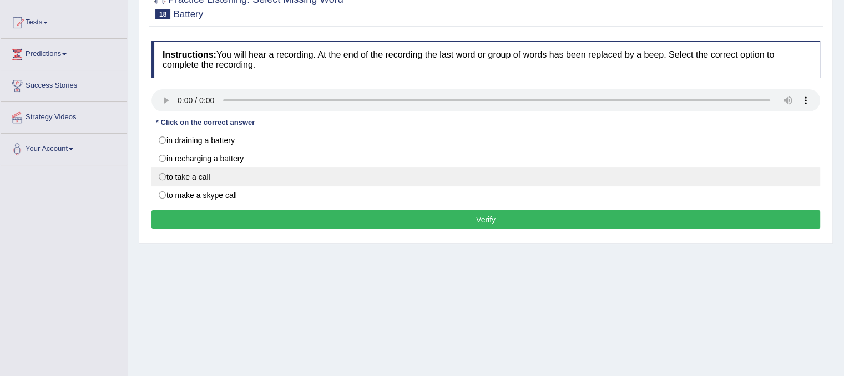
click at [162, 176] on label "to take a call" at bounding box center [485, 176] width 668 height 19
radio input "true"
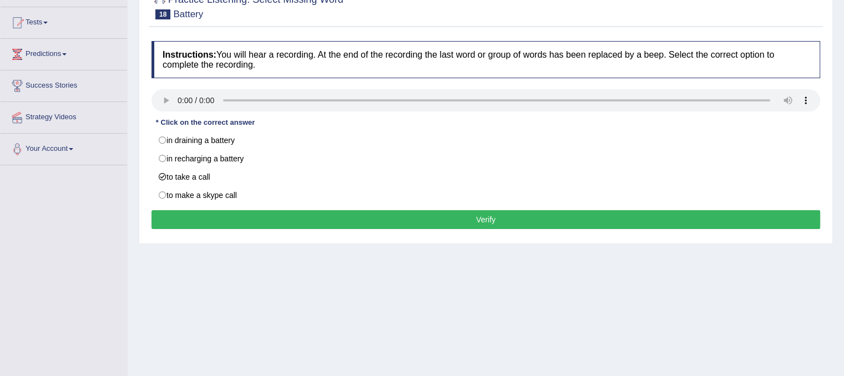
click at [186, 218] on button "Verify" at bounding box center [485, 219] width 668 height 19
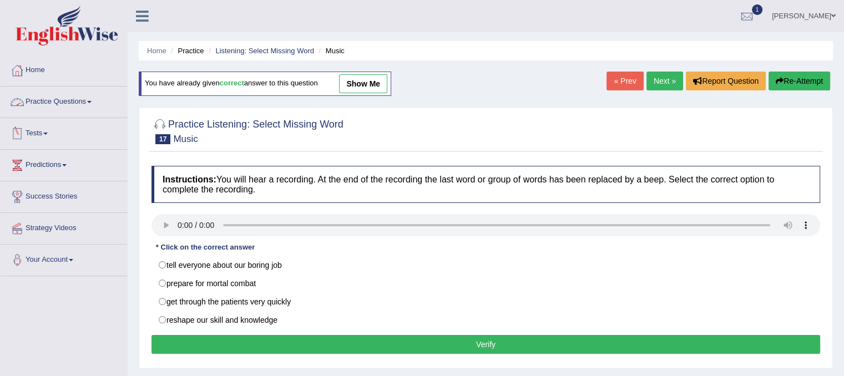
click at [62, 107] on link "Practice Questions" at bounding box center [64, 101] width 126 height 28
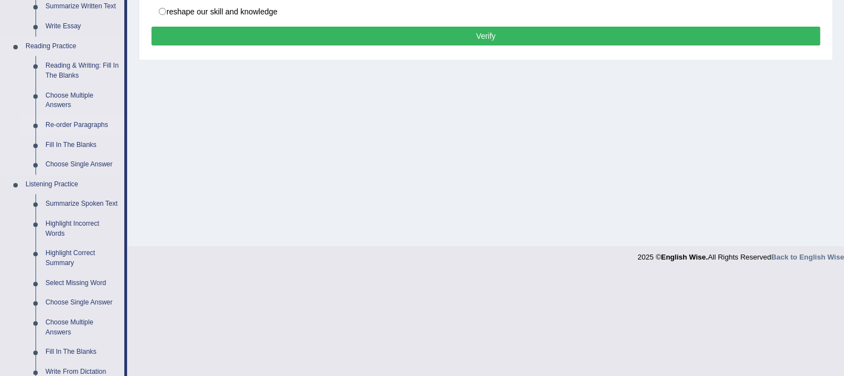
scroll to position [333, 0]
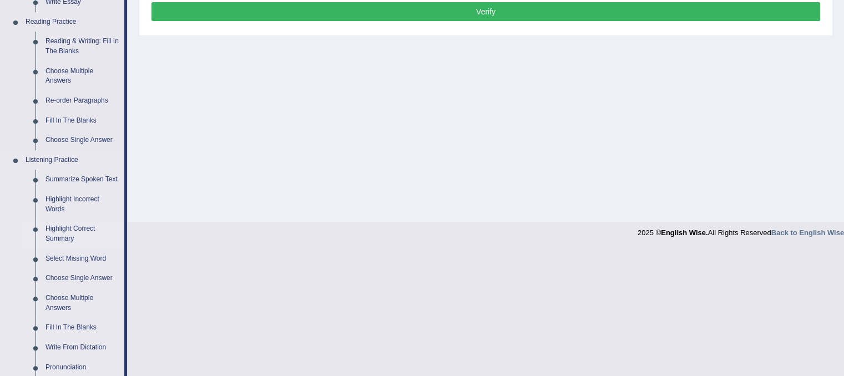
click at [69, 235] on link "Highlight Correct Summary" at bounding box center [82, 233] width 84 height 29
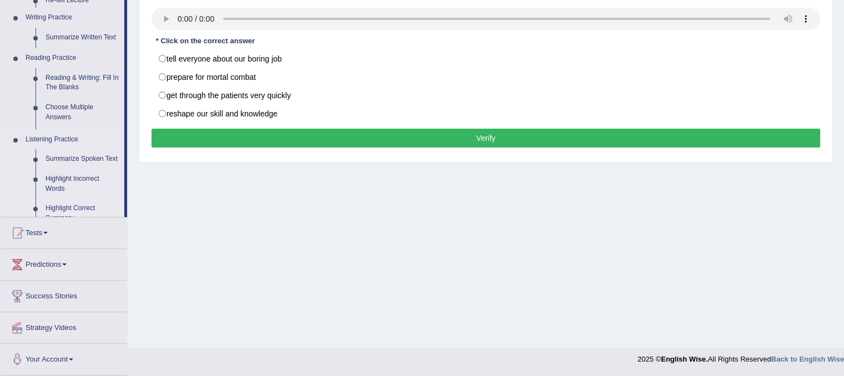
scroll to position [206, 0]
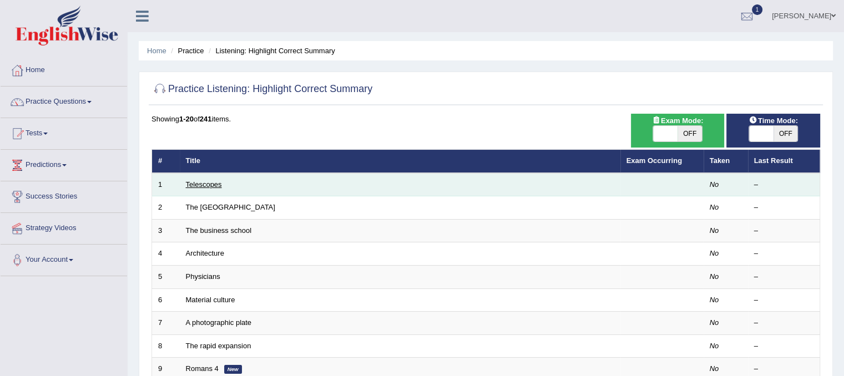
click at [204, 185] on link "Telescopes" at bounding box center [204, 184] width 36 height 8
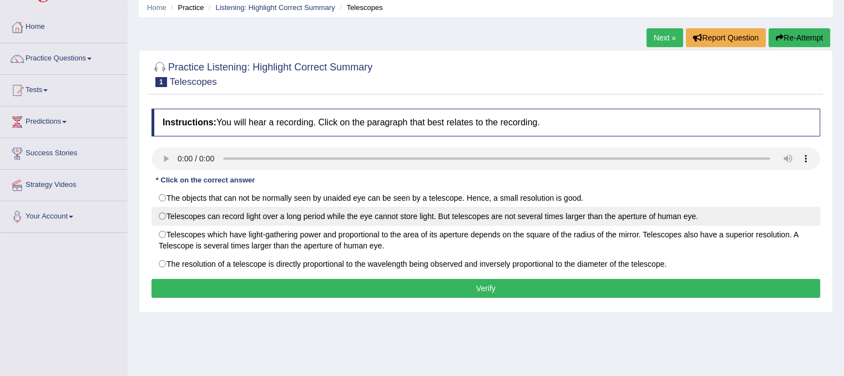
scroll to position [55, 0]
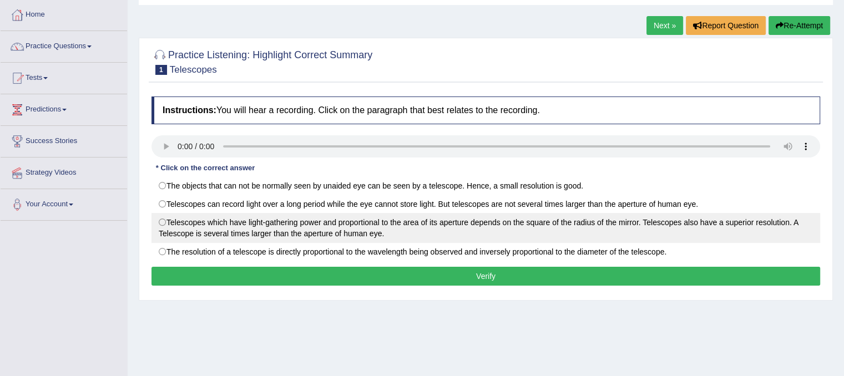
click at [163, 223] on label "Telescopes which have light-gathering power and proportional to the area of its…" at bounding box center [485, 228] width 668 height 30
radio input "true"
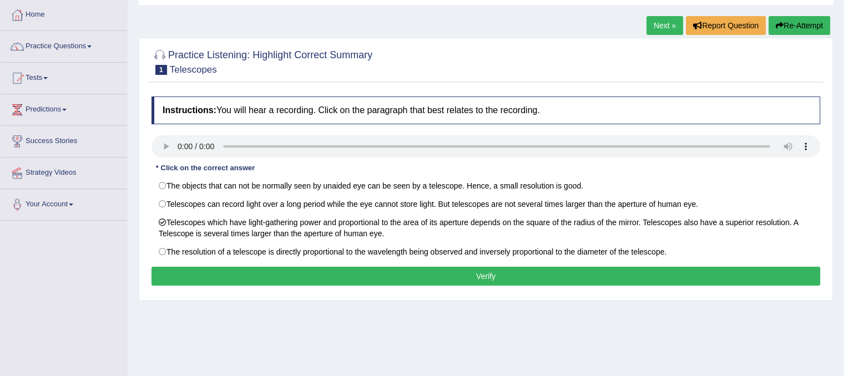
click at [196, 273] on button "Verify" at bounding box center [485, 276] width 668 height 19
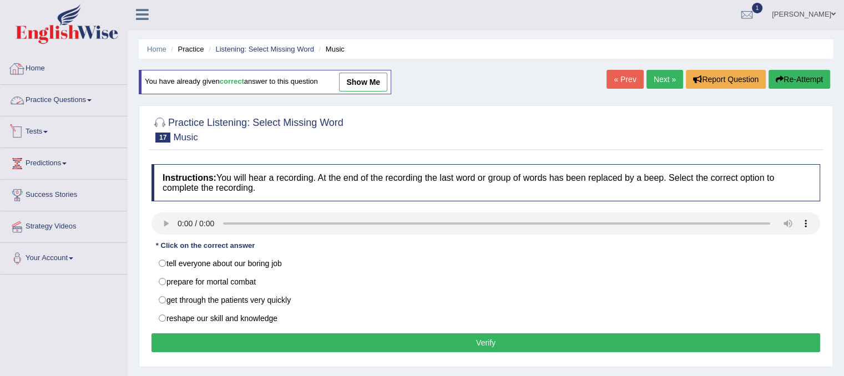
click at [63, 107] on link "Practice Questions" at bounding box center [64, 99] width 126 height 28
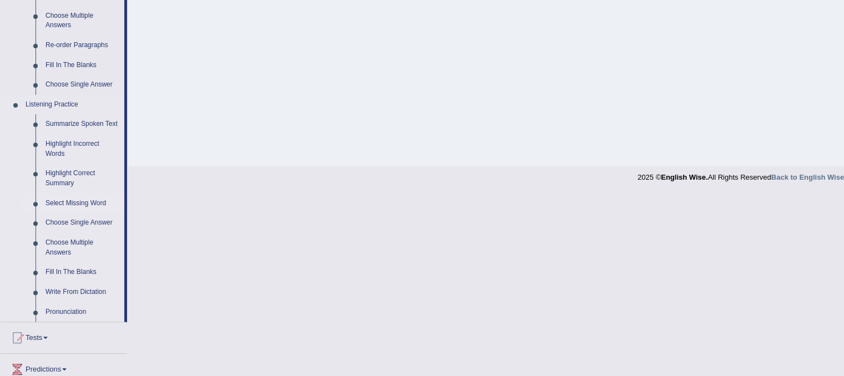
scroll to position [390, 0]
click at [79, 272] on link "Fill In The Blanks" at bounding box center [82, 271] width 84 height 20
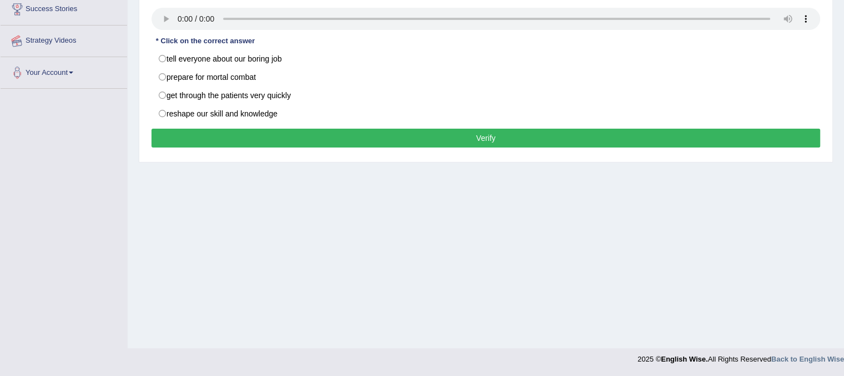
scroll to position [205, 0]
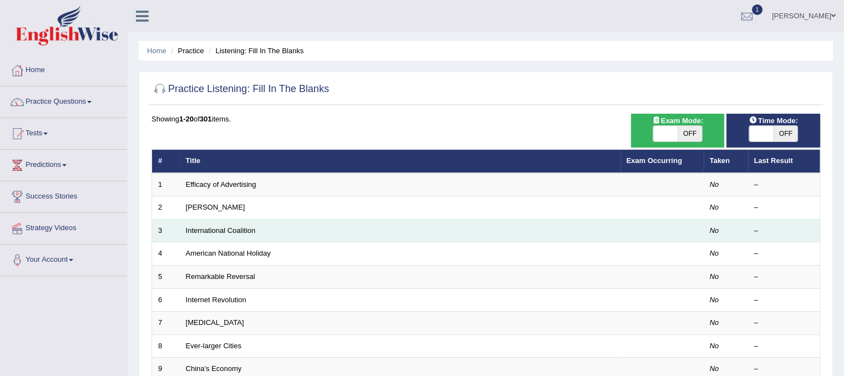
click at [209, 235] on td "International Coalition" at bounding box center [400, 230] width 440 height 23
click at [215, 231] on link "International Coalition" at bounding box center [221, 230] width 70 height 8
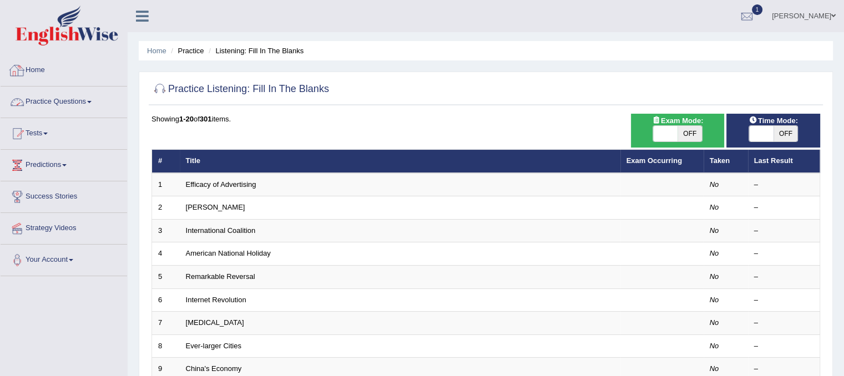
click at [48, 98] on link "Practice Questions" at bounding box center [64, 101] width 126 height 28
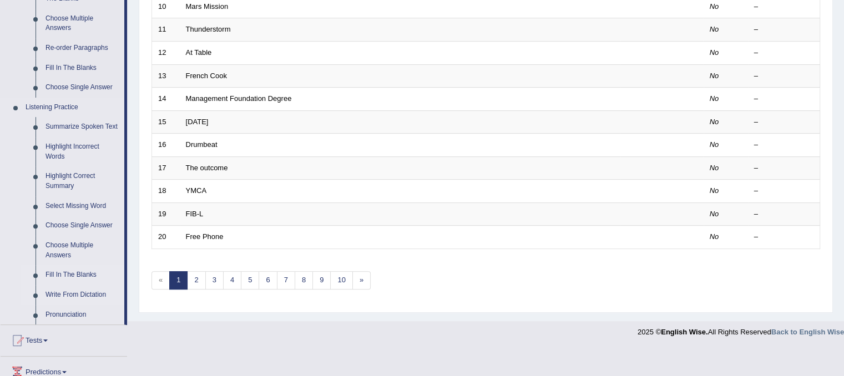
scroll to position [388, 0]
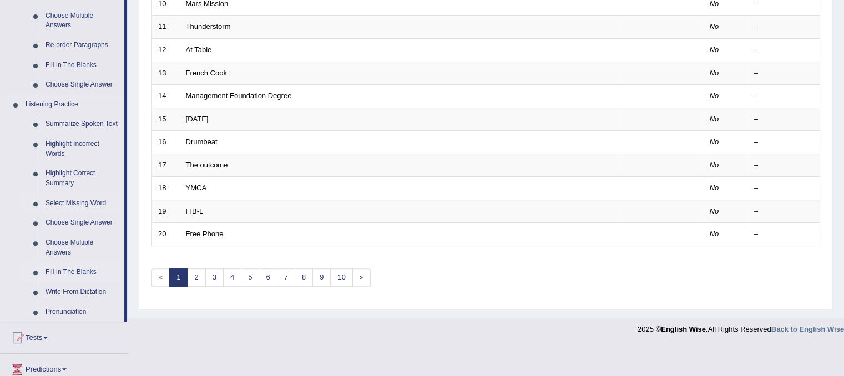
click at [59, 204] on link "Select Missing Word" at bounding box center [82, 204] width 84 height 20
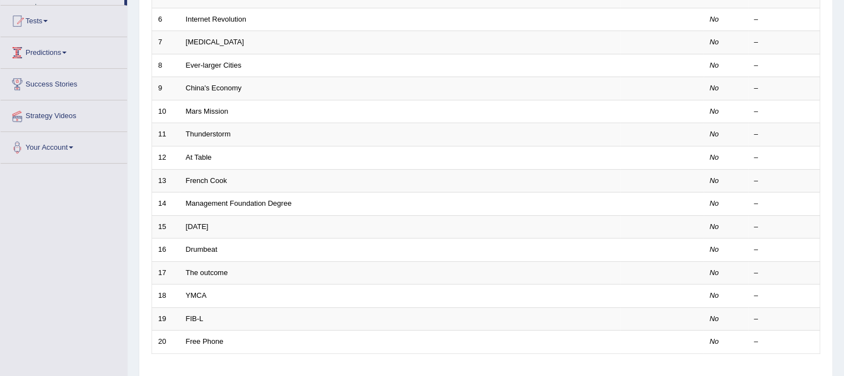
scroll to position [192, 0]
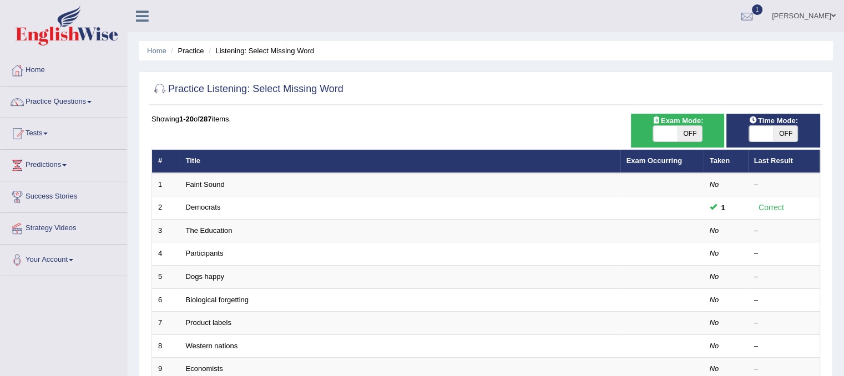
click at [189, 204] on link "Democrats" at bounding box center [203, 207] width 35 height 8
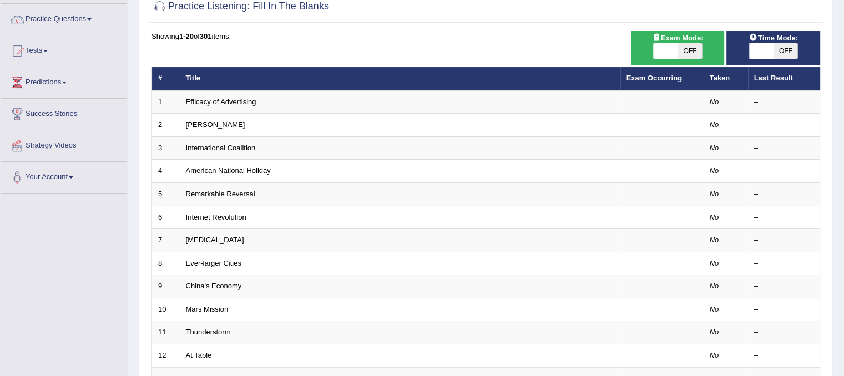
scroll to position [24, 0]
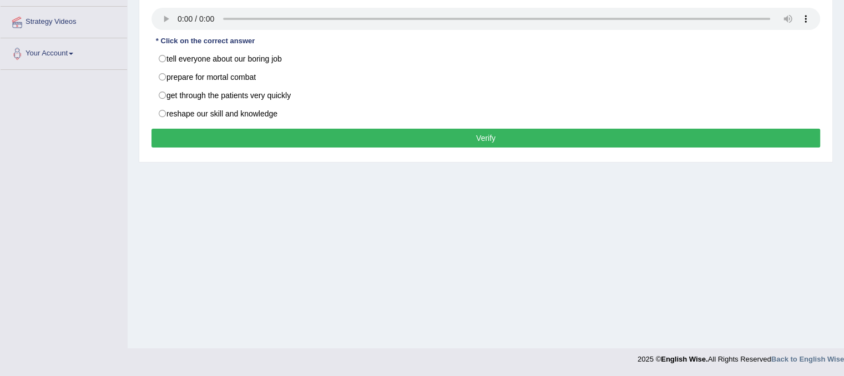
scroll to position [206, 0]
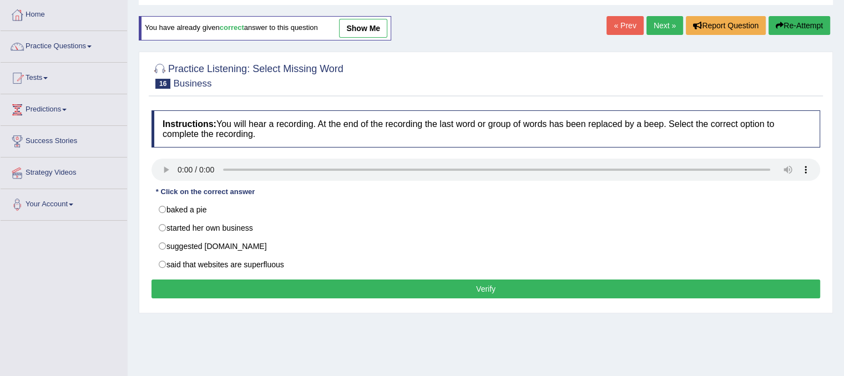
scroll to position [55, 0]
click at [69, 49] on link "Practice Questions" at bounding box center [64, 45] width 126 height 28
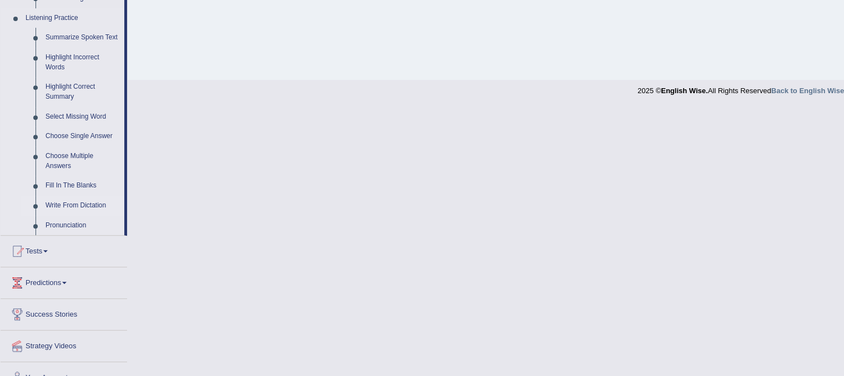
scroll to position [492, 0]
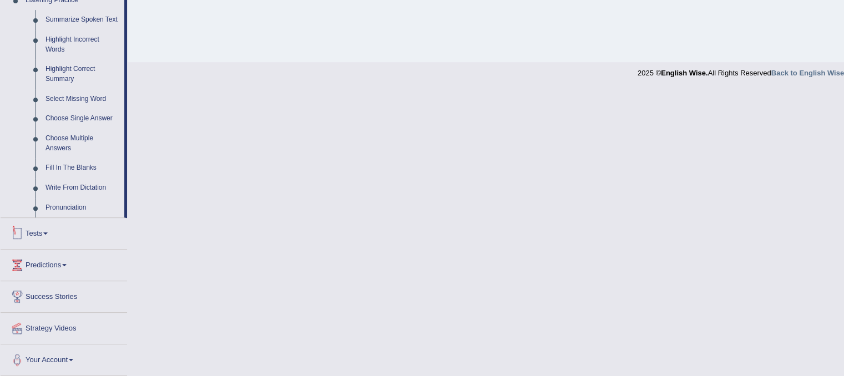
click at [47, 237] on link "Tests" at bounding box center [64, 232] width 126 height 28
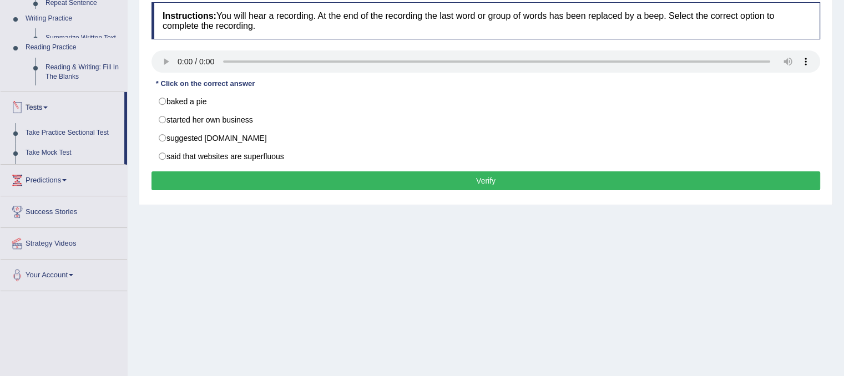
scroll to position [129, 0]
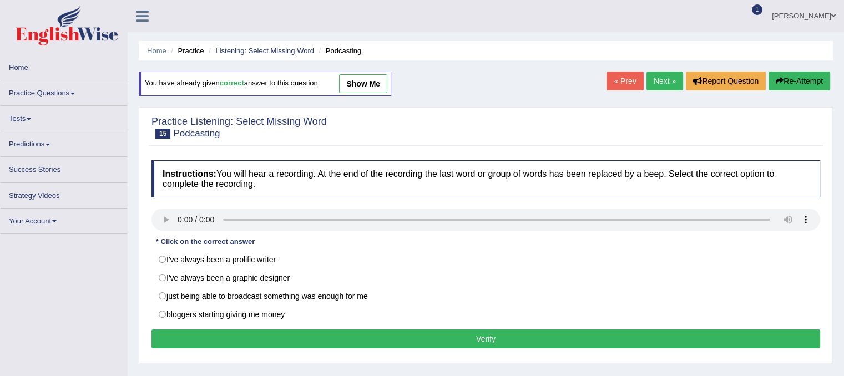
click at [23, 69] on link "Home" at bounding box center [64, 66] width 126 height 22
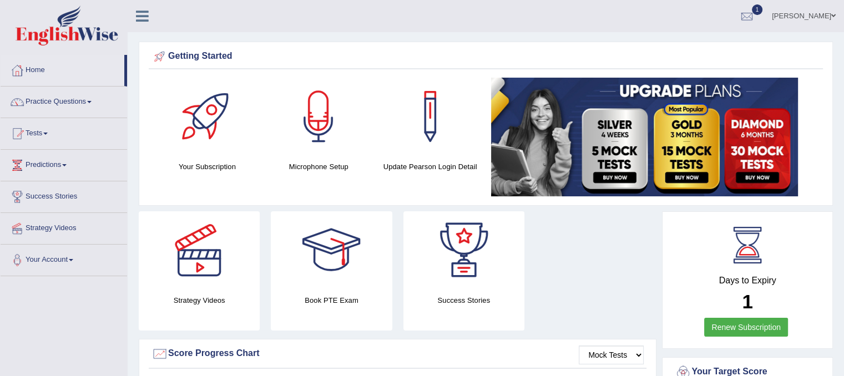
click at [145, 14] on icon at bounding box center [142, 16] width 13 height 14
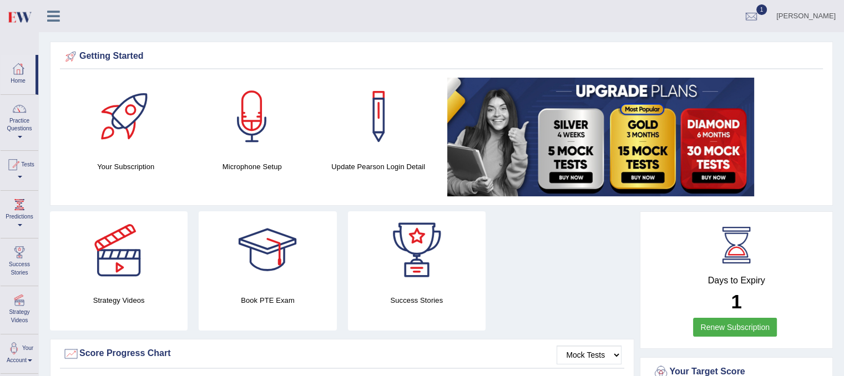
click at [49, 13] on icon at bounding box center [53, 16] width 13 height 14
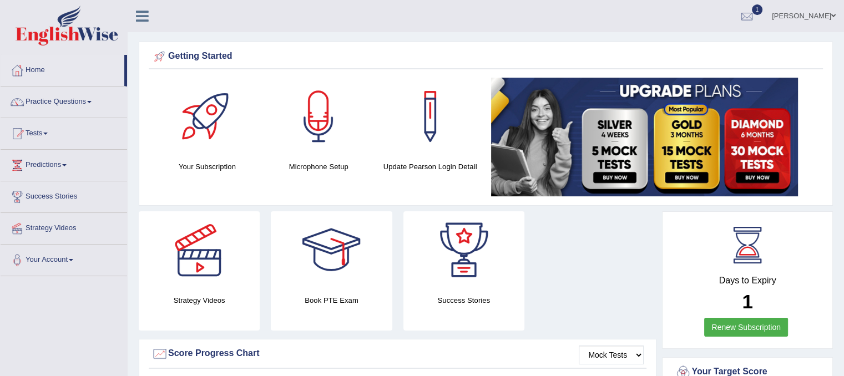
click at [816, 133] on div at bounding box center [652, 137] width 334 height 119
click at [77, 111] on link "Practice Questions" at bounding box center [64, 101] width 126 height 28
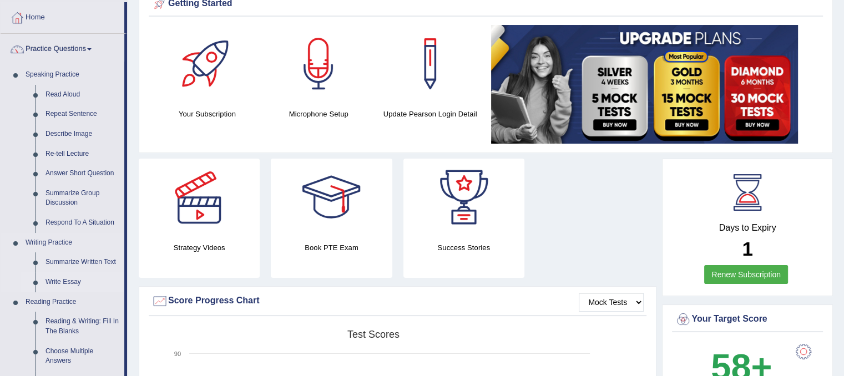
scroll to position [55, 0]
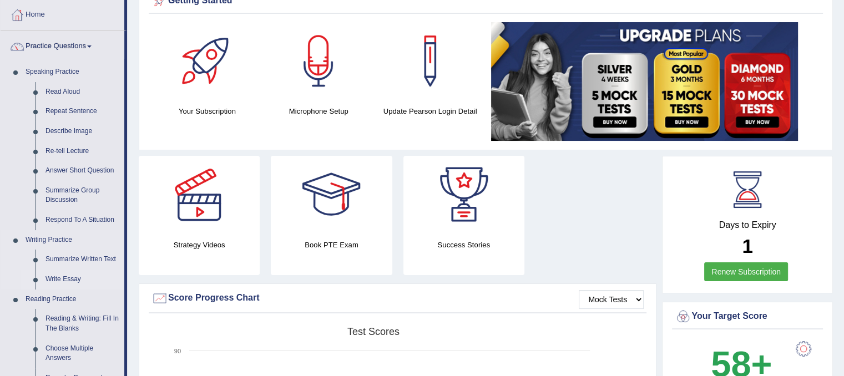
click at [56, 282] on link "Write Essay" at bounding box center [82, 280] width 84 height 20
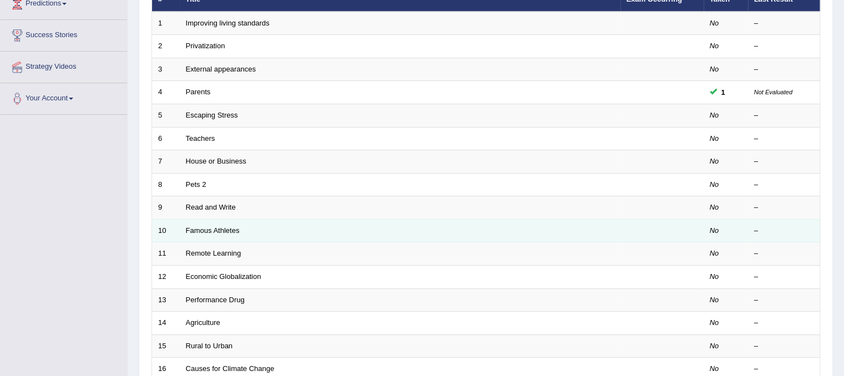
scroll to position [166, 0]
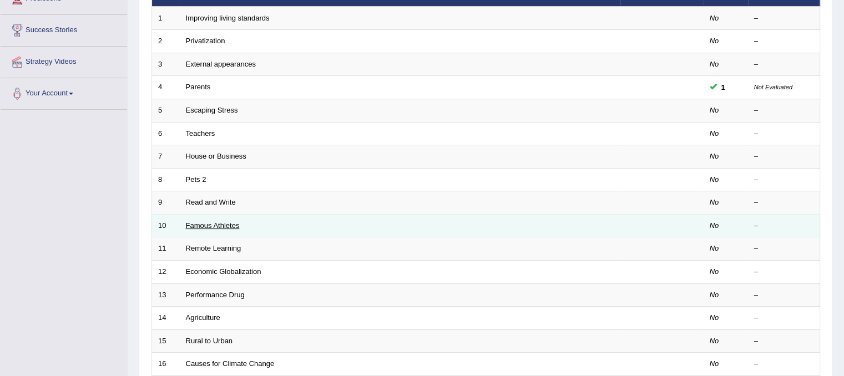
click at [212, 222] on link "Famous Athletes" at bounding box center [213, 225] width 54 height 8
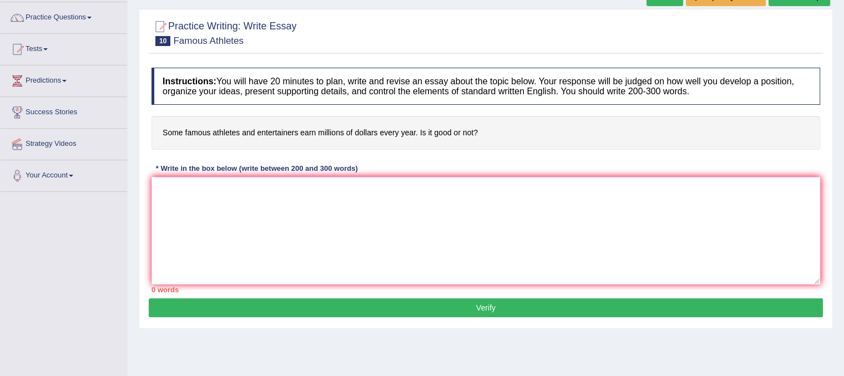
scroll to position [111, 0]
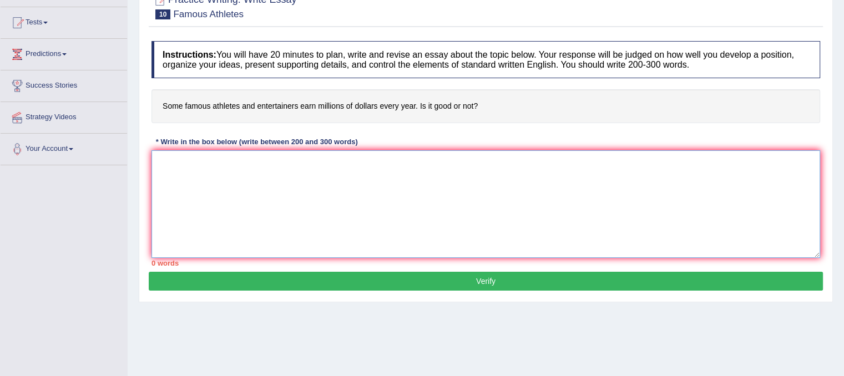
click at [178, 161] on textarea at bounding box center [485, 204] width 668 height 108
type textarea "I"
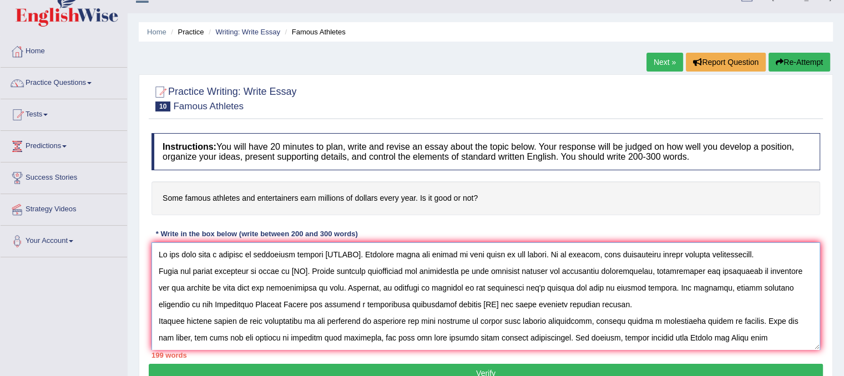
scroll to position [0, 0]
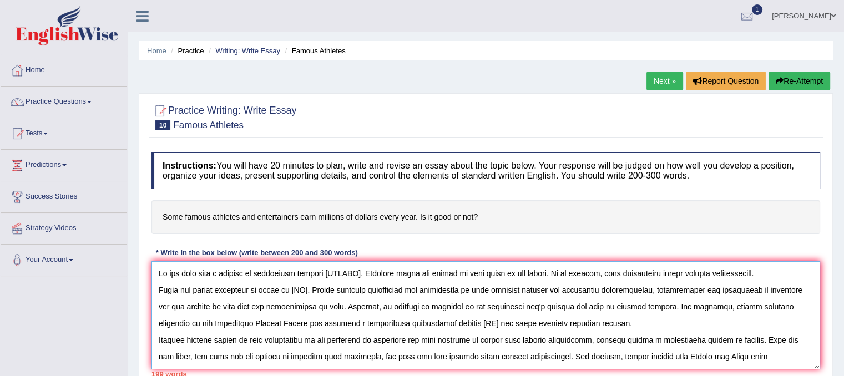
click at [358, 271] on textarea at bounding box center [485, 315] width 668 height 108
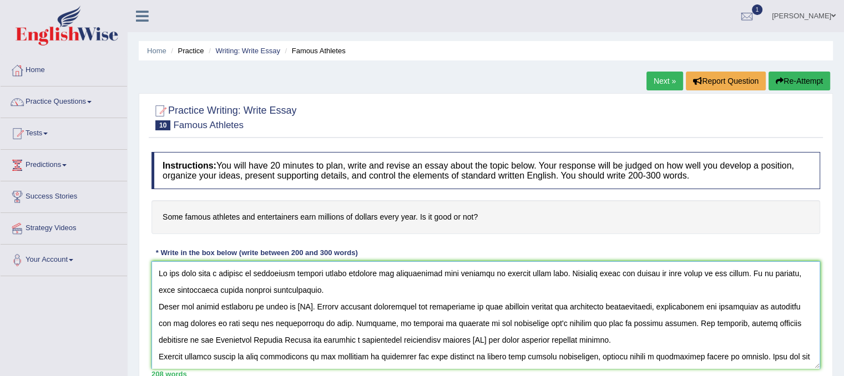
drag, startPoint x: 326, startPoint y: 272, endPoint x: 556, endPoint y: 273, distance: 230.2
click at [556, 273] on textarea at bounding box center [485, 315] width 668 height 108
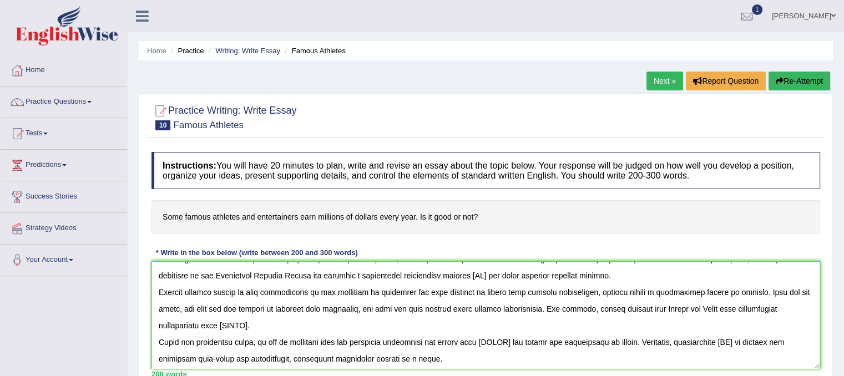
scroll to position [67, 0]
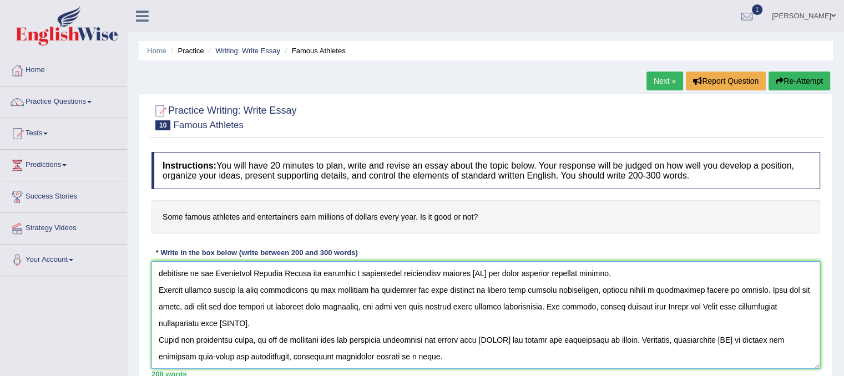
click at [249, 322] on textarea at bounding box center [485, 315] width 668 height 108
click at [250, 322] on textarea at bounding box center [485, 315] width 668 height 108
paste textarea "famous athletes and entertainers earn millions of dollars every year"
click at [511, 338] on textarea at bounding box center [485, 315] width 668 height 108
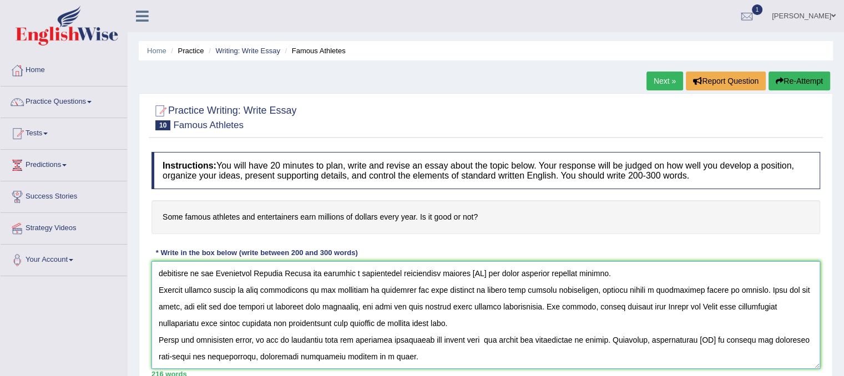
paste textarea "famous athletes and entertainers earn millions of dollars every year"
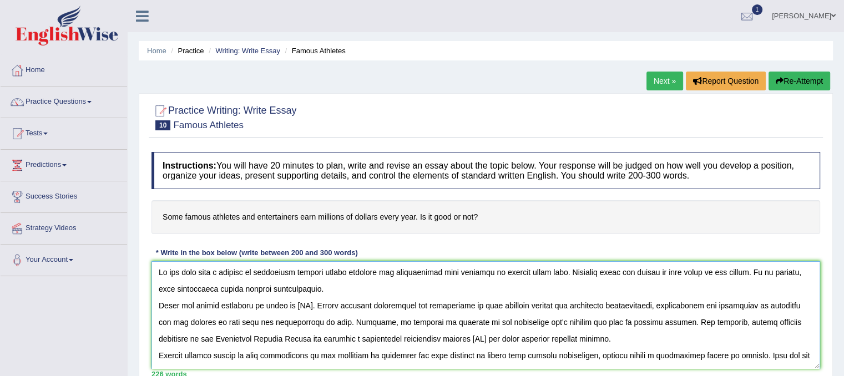
scroll to position [0, 0]
click at [308, 304] on textarea at bounding box center [485, 315] width 668 height 108
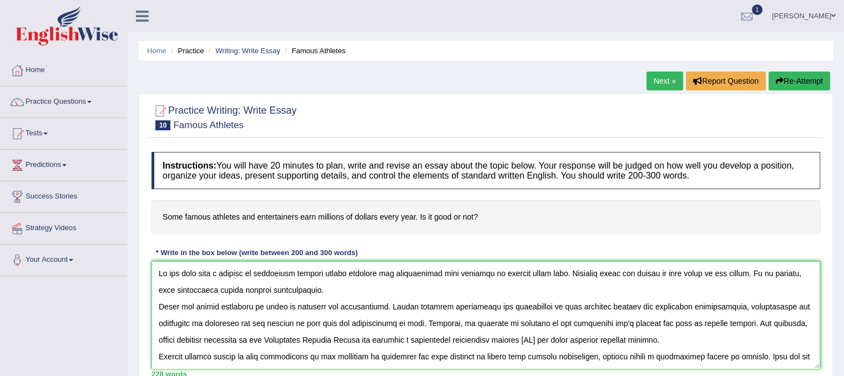
drag, startPoint x: 294, startPoint y: 305, endPoint x: 379, endPoint y: 305, distance: 85.4
click at [379, 305] on textarea at bounding box center [485, 315] width 668 height 108
click at [541, 337] on textarea at bounding box center [485, 315] width 668 height 108
paste textarea "athletes and entertainers"
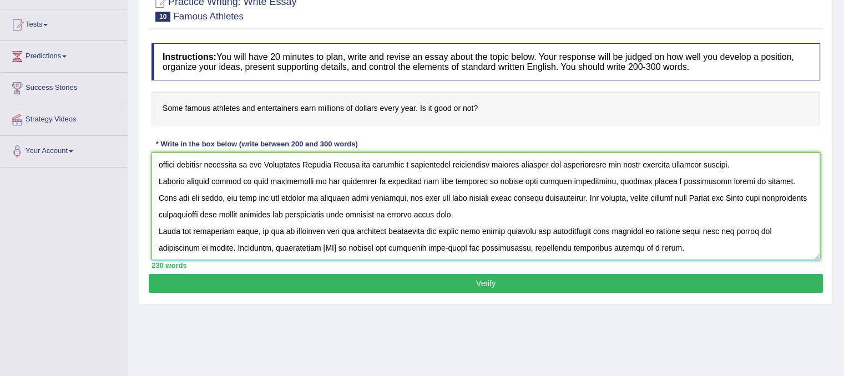
scroll to position [111, 0]
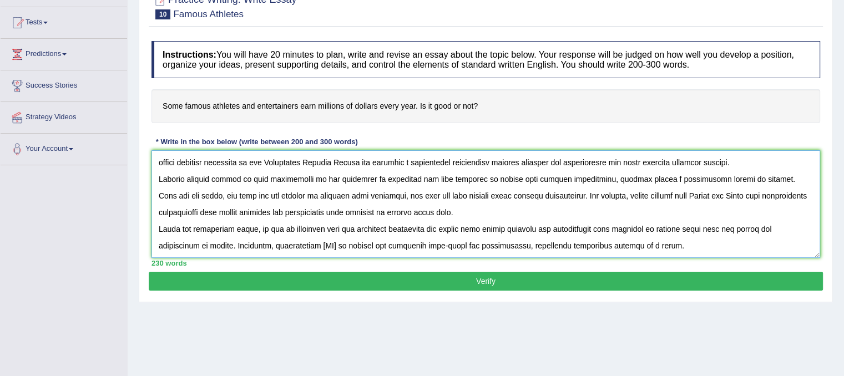
click at [282, 245] on textarea at bounding box center [485, 204] width 668 height 108
paste textarea "athletes and entertainers"
type textarea "It has long been a subject of discussion whether famous athletes and entertaine…"
click at [405, 280] on button "Verify" at bounding box center [486, 281] width 674 height 19
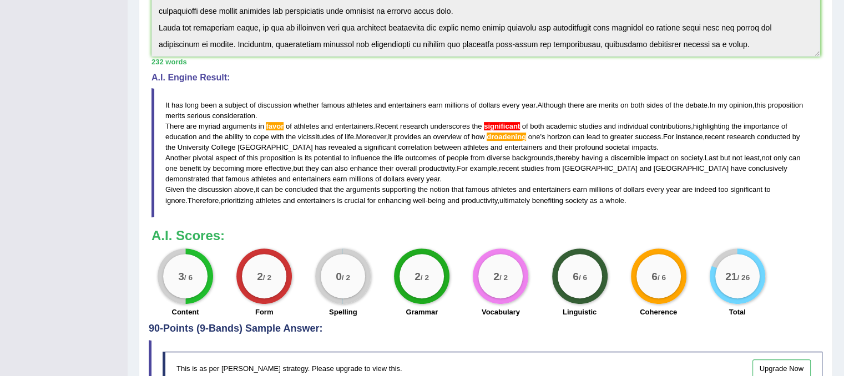
scroll to position [277, 0]
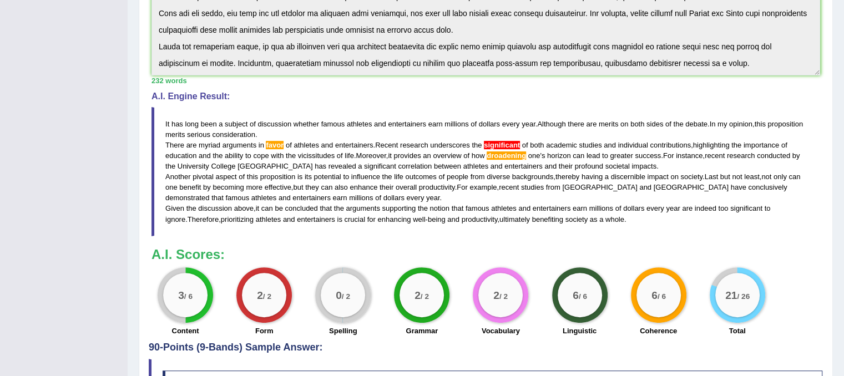
click at [277, 141] on span "favor" at bounding box center [275, 145] width 18 height 8
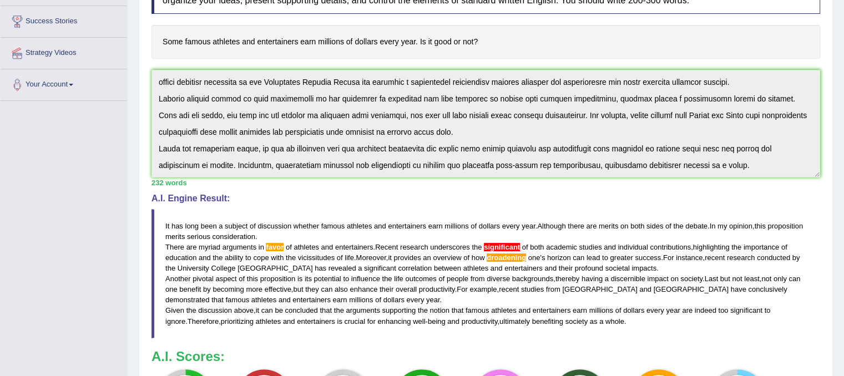
scroll to position [0, 0]
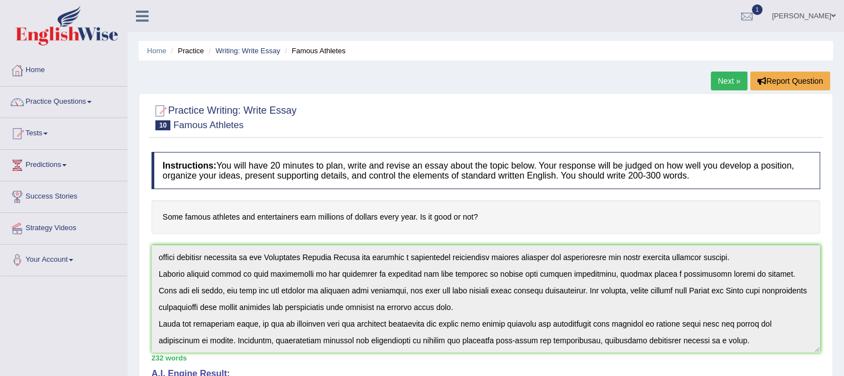
click at [726, 76] on link "Next »" at bounding box center [728, 81] width 37 height 19
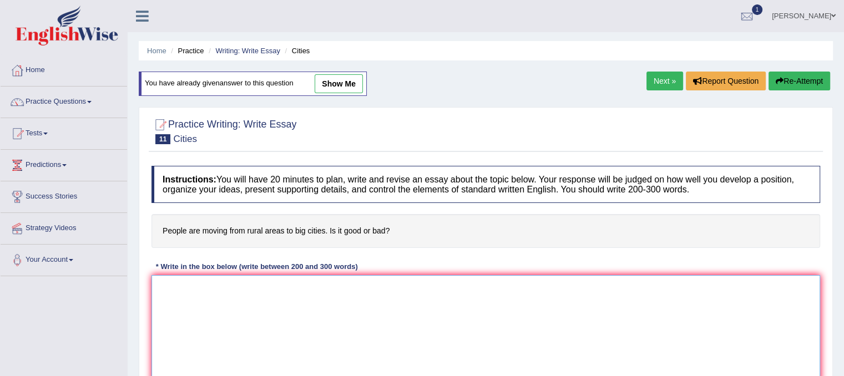
click at [221, 311] on textarea at bounding box center [485, 329] width 668 height 108
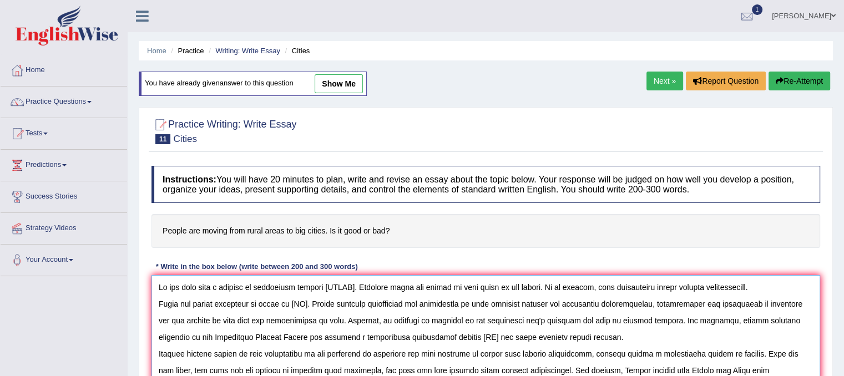
click at [354, 286] on textarea at bounding box center [485, 329] width 668 height 108
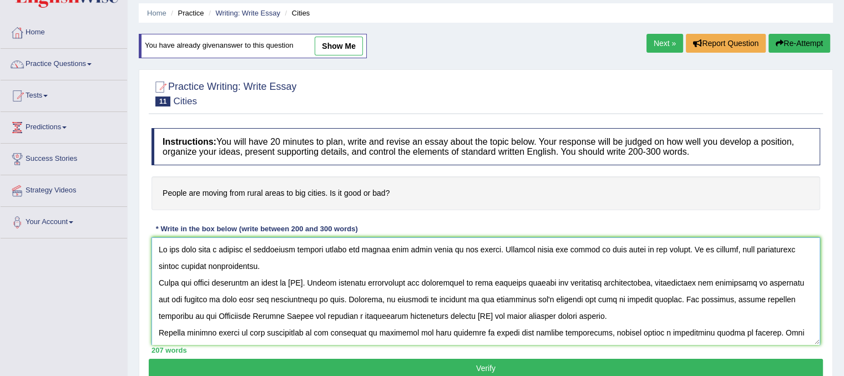
scroll to position [55, 0]
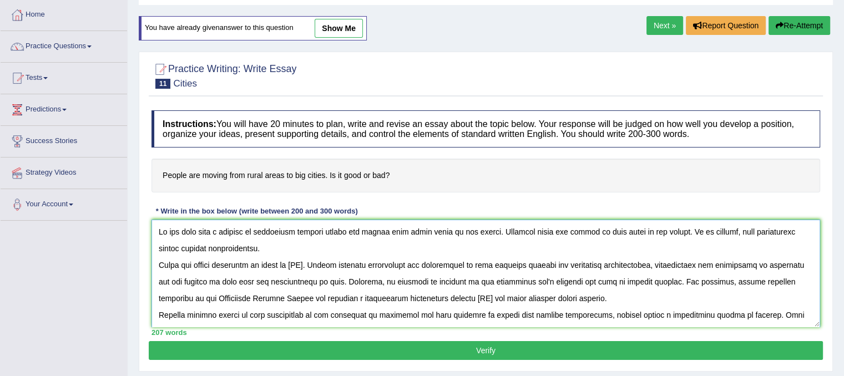
drag, startPoint x: 326, startPoint y: 230, endPoint x: 485, endPoint y: 230, distance: 159.2
click at [486, 230] on textarea at bounding box center [485, 274] width 668 height 108
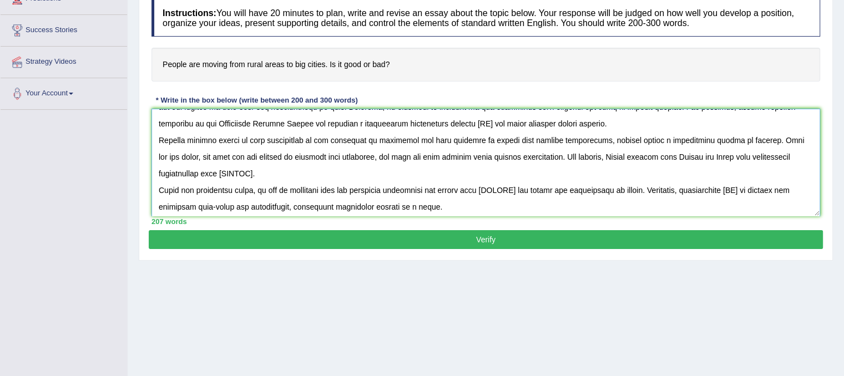
scroll to position [67, 0]
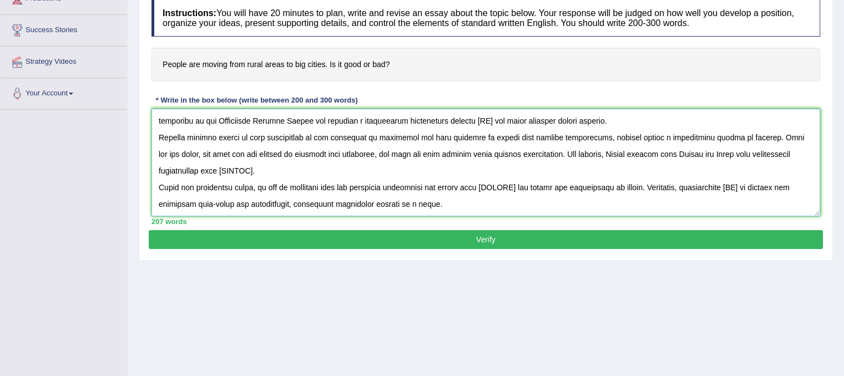
click at [257, 169] on textarea at bounding box center [485, 163] width 668 height 108
paste textarea "people are moving from rural areas to big cities"
click at [516, 184] on textarea at bounding box center [485, 163] width 668 height 108
paste textarea "people are moving from rural areas to big cities"
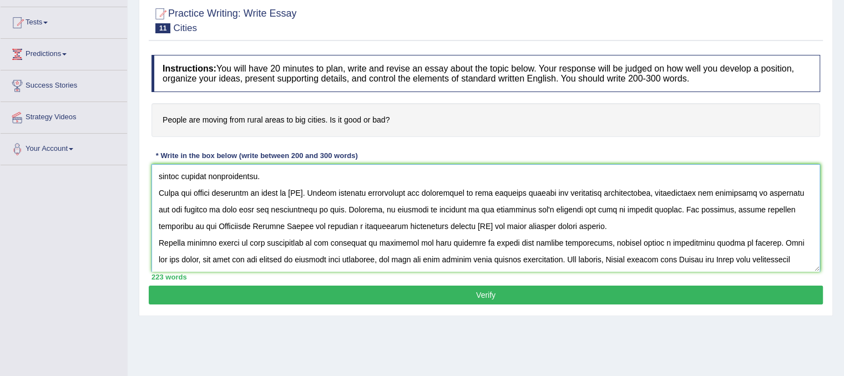
scroll to position [0, 0]
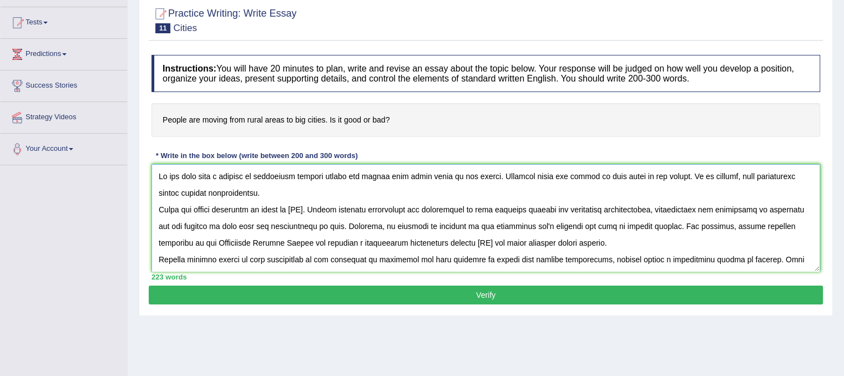
click at [307, 207] on textarea at bounding box center [485, 218] width 668 height 108
drag, startPoint x: 294, startPoint y: 207, endPoint x: 325, endPoint y: 206, distance: 30.5
click at [326, 207] on textarea at bounding box center [485, 218] width 668 height 108
click at [485, 240] on textarea at bounding box center [485, 218] width 668 height 108
paste textarea "big cities"
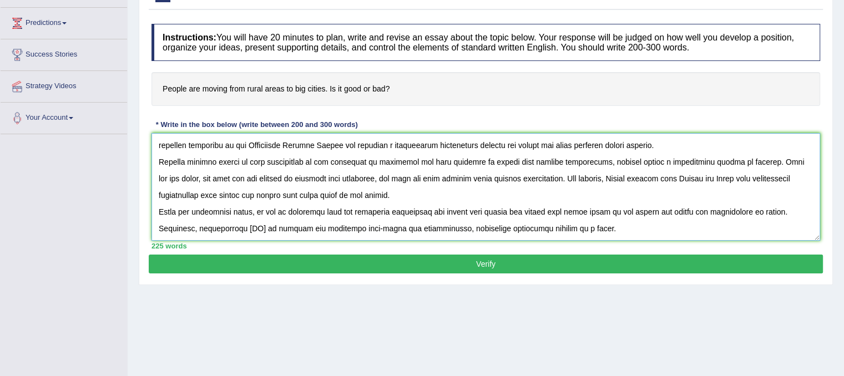
scroll to position [166, 0]
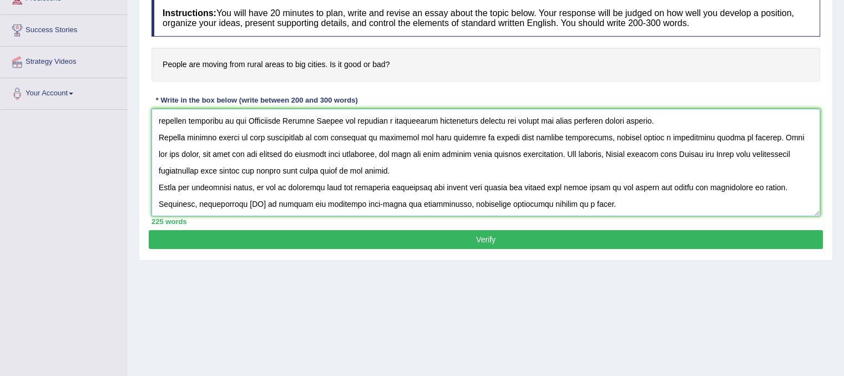
click at [246, 202] on textarea at bounding box center [485, 163] width 668 height 108
paste textarea "big cities"
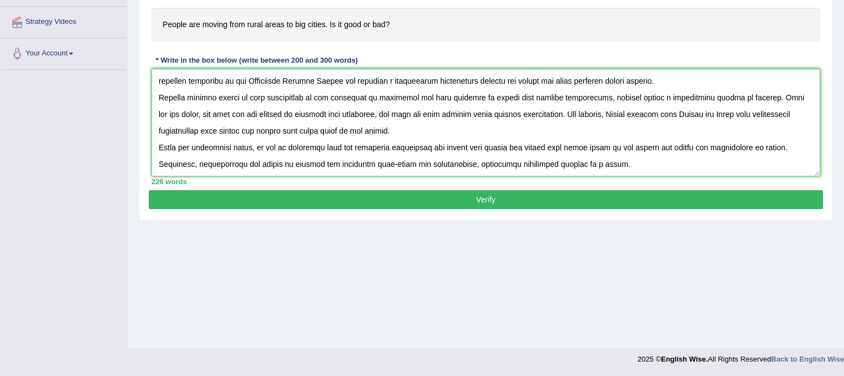
scroll to position [206, 0]
type textarea "It has long been a subject of discussion whether people are moving from rural a…"
click at [512, 196] on button "Verify" at bounding box center [486, 199] width 674 height 19
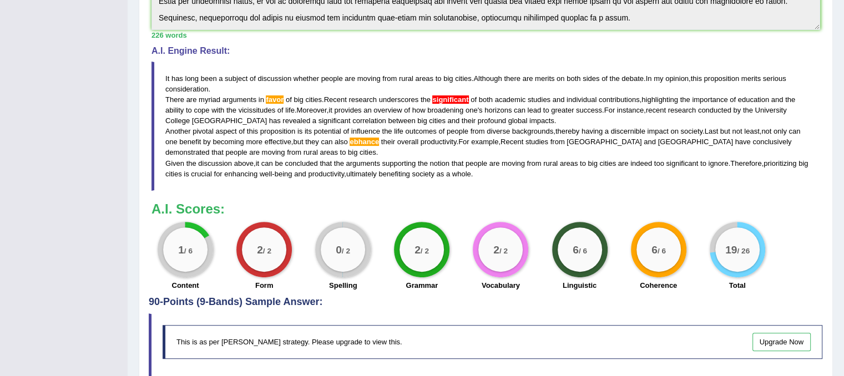
scroll to position [262, 0]
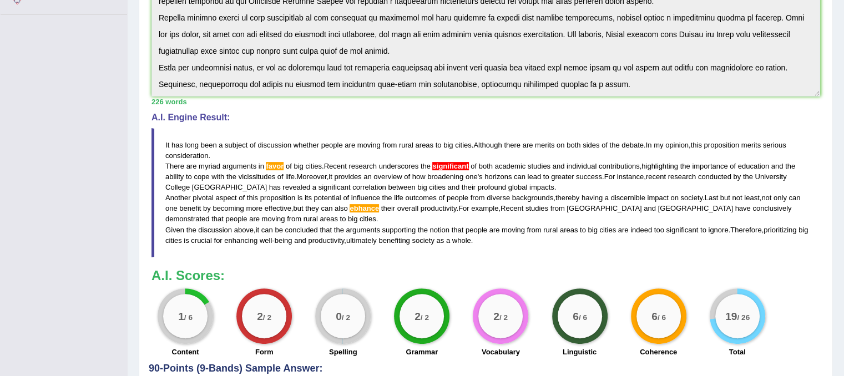
click at [455, 166] on span "significant" at bounding box center [450, 166] width 36 height 8
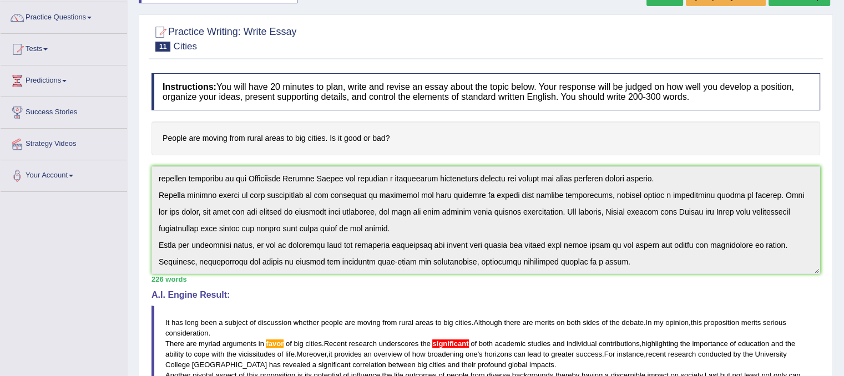
scroll to position [0, 0]
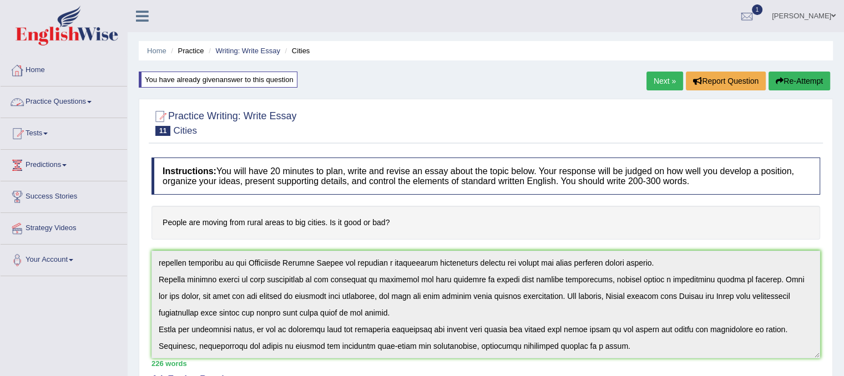
click at [80, 101] on link "Practice Questions" at bounding box center [64, 101] width 126 height 28
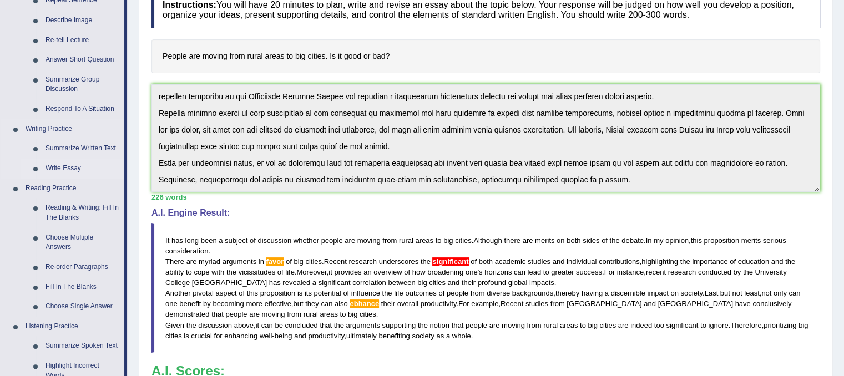
scroll to position [55, 0]
